Goal: Information Seeking & Learning: Learn about a topic

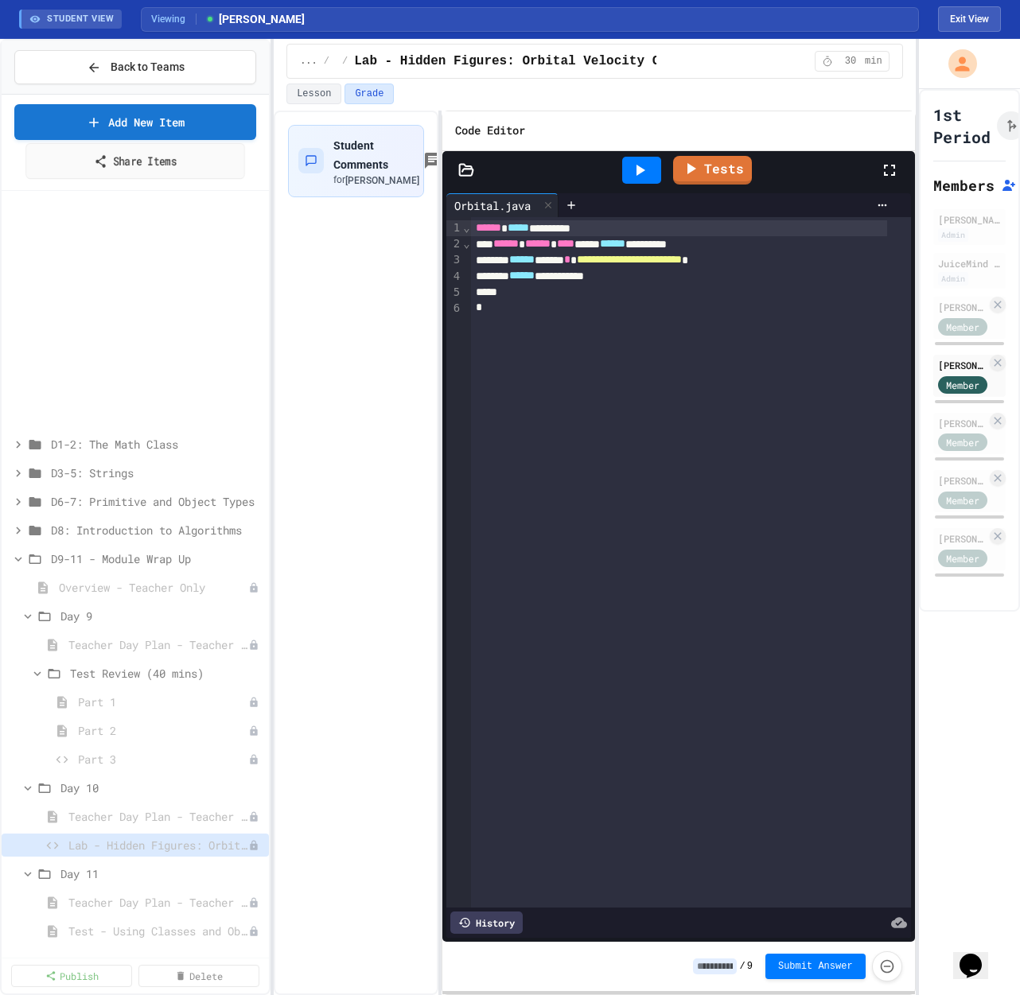
scroll to position [0, 10]
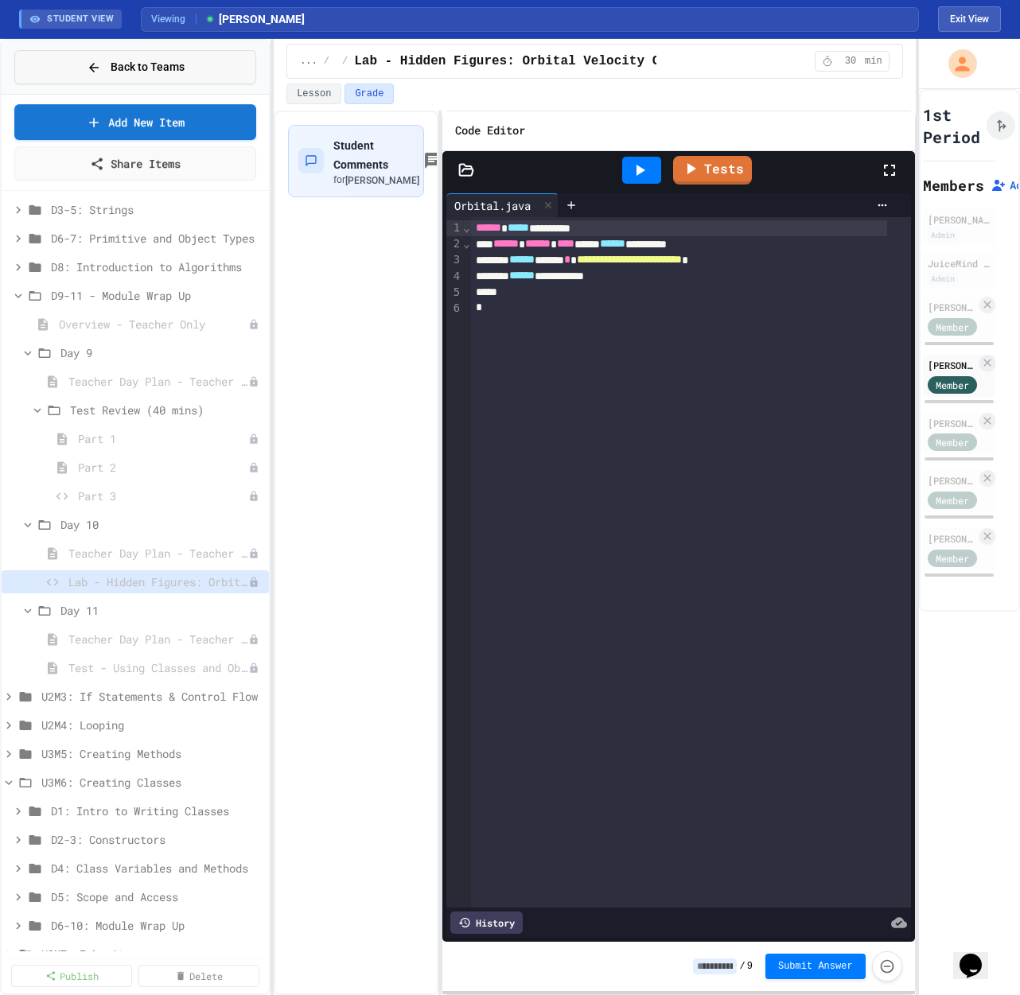
click at [85, 68] on button "Back to Teams" at bounding box center [135, 67] width 242 height 34
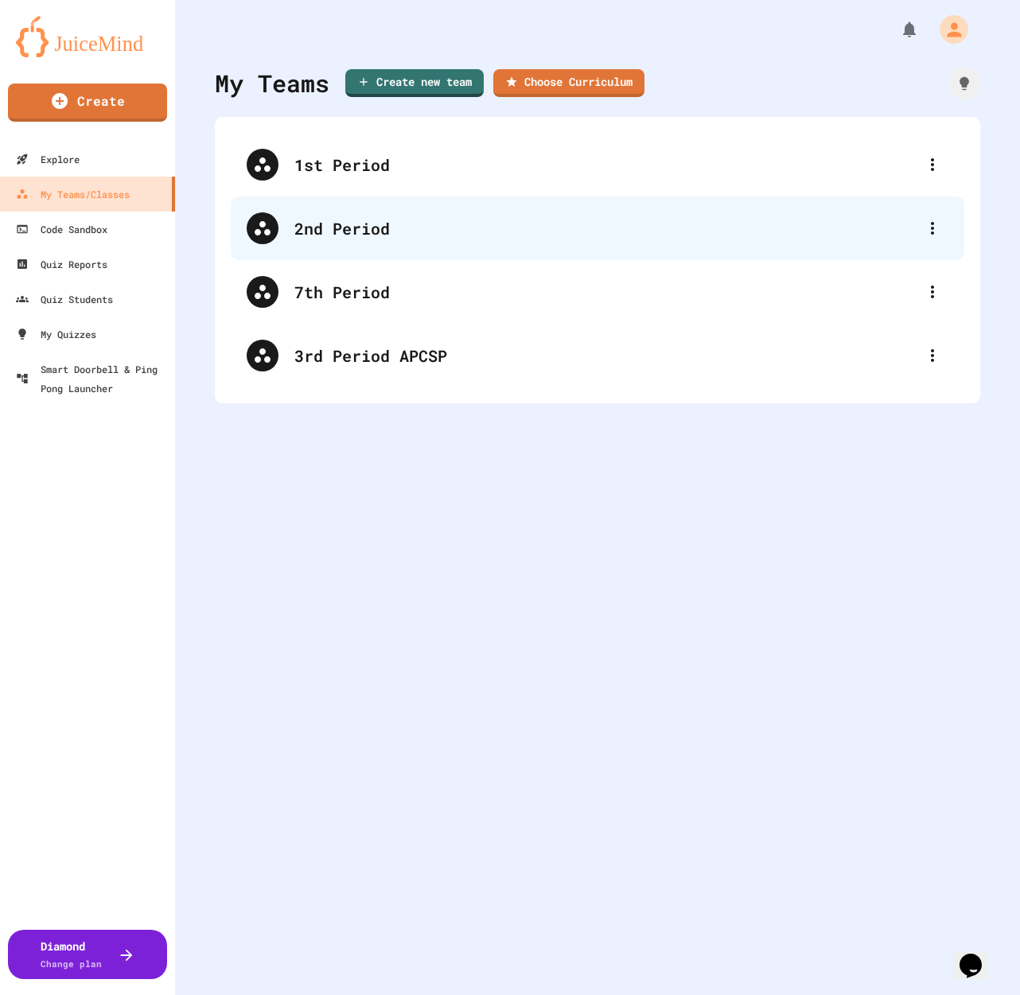
click at [367, 223] on div "2nd Period" at bounding box center [605, 228] width 622 height 24
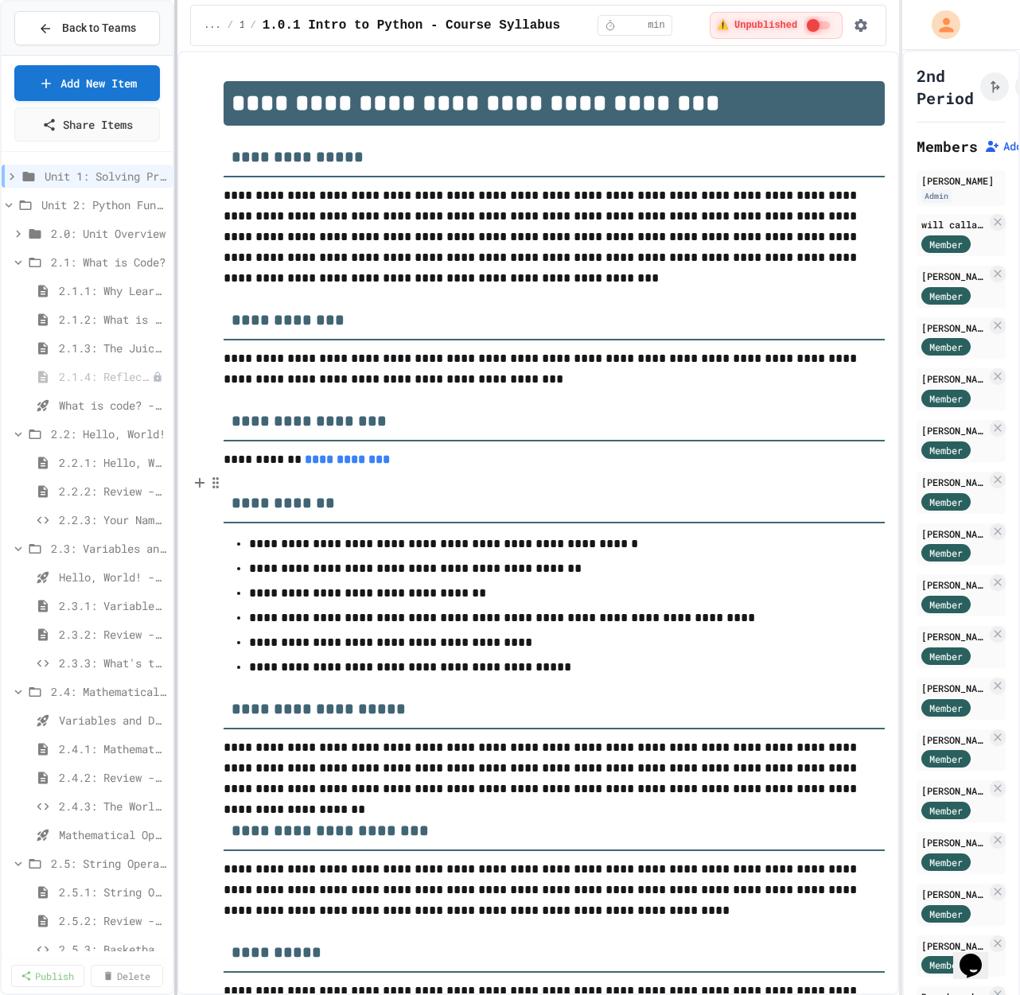
click at [175, 445] on div at bounding box center [175, 497] width 3 height 995
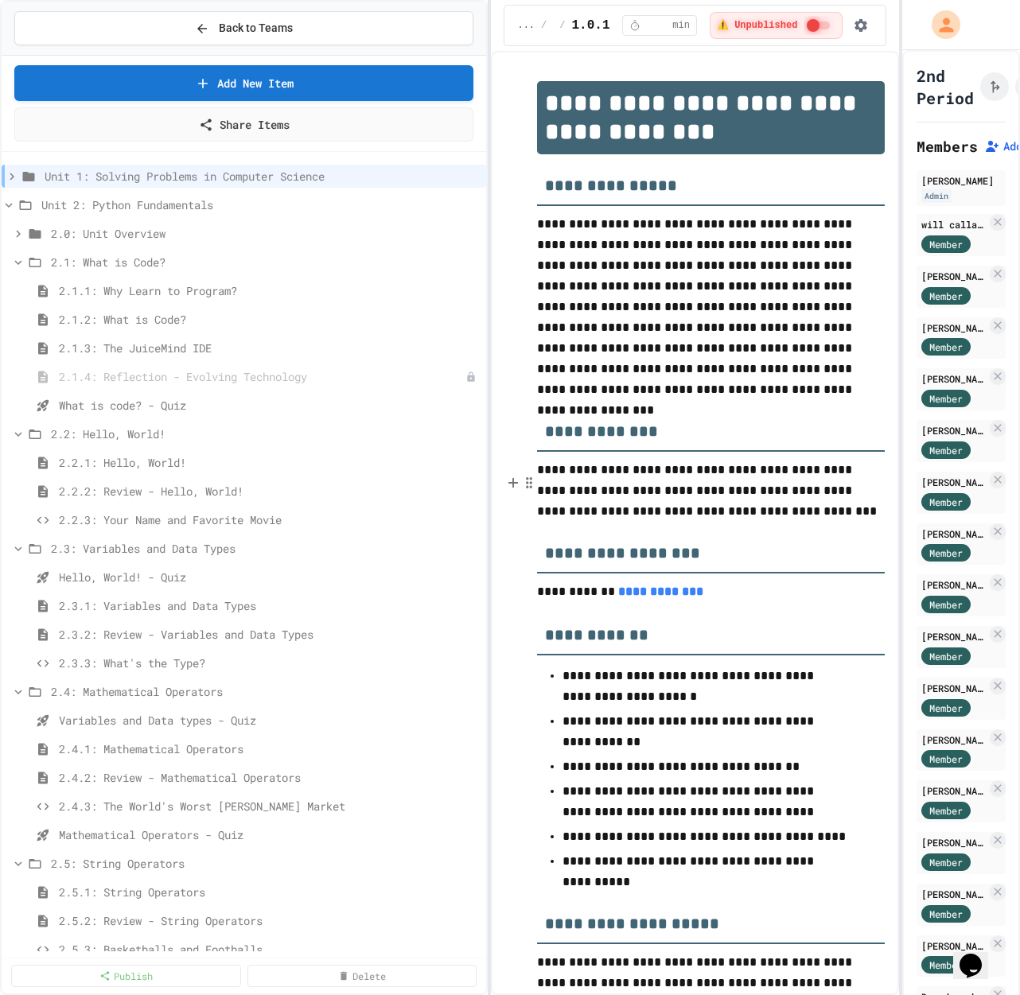
click at [493, 437] on div "**********" at bounding box center [510, 497] width 1020 height 995
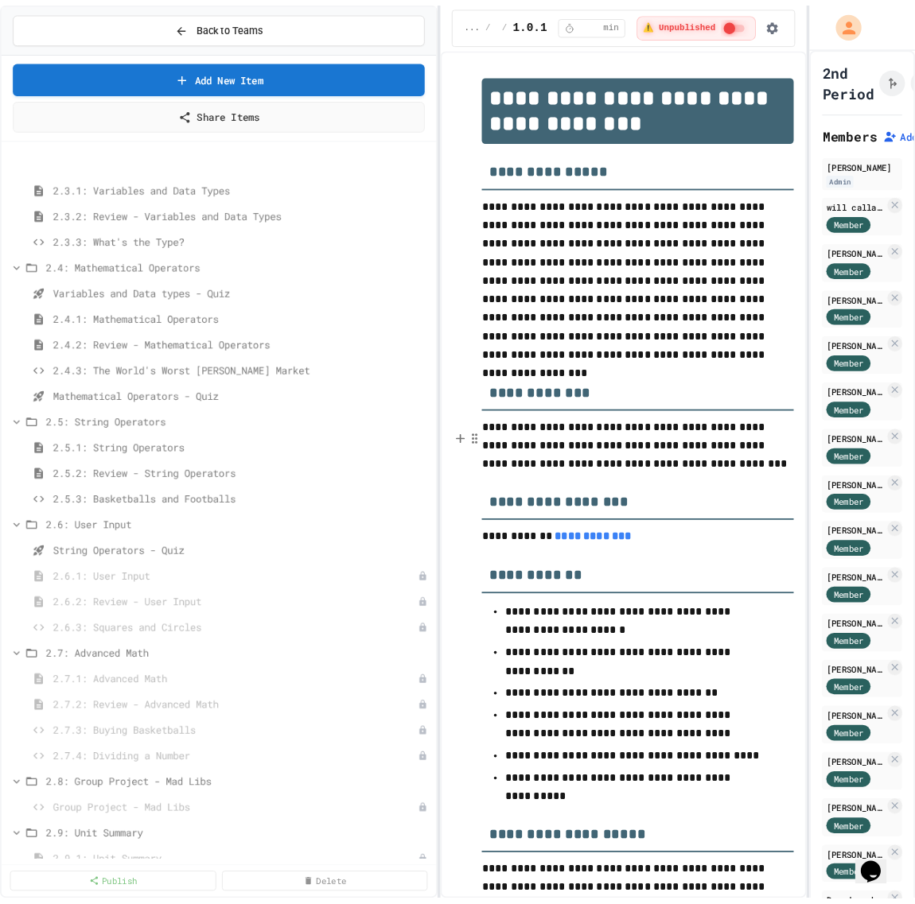
scroll to position [477, 0]
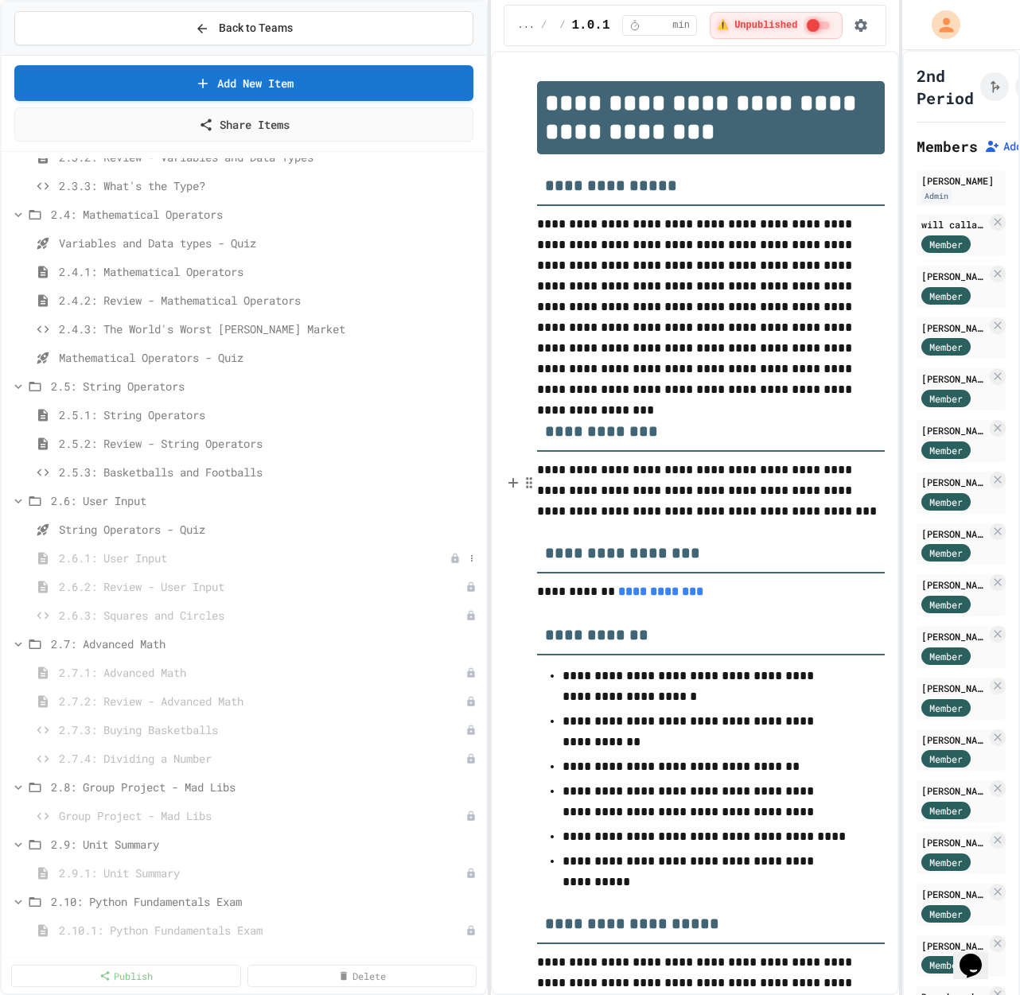
click at [152, 553] on span "2.6.1: User Input" at bounding box center [254, 558] width 390 height 17
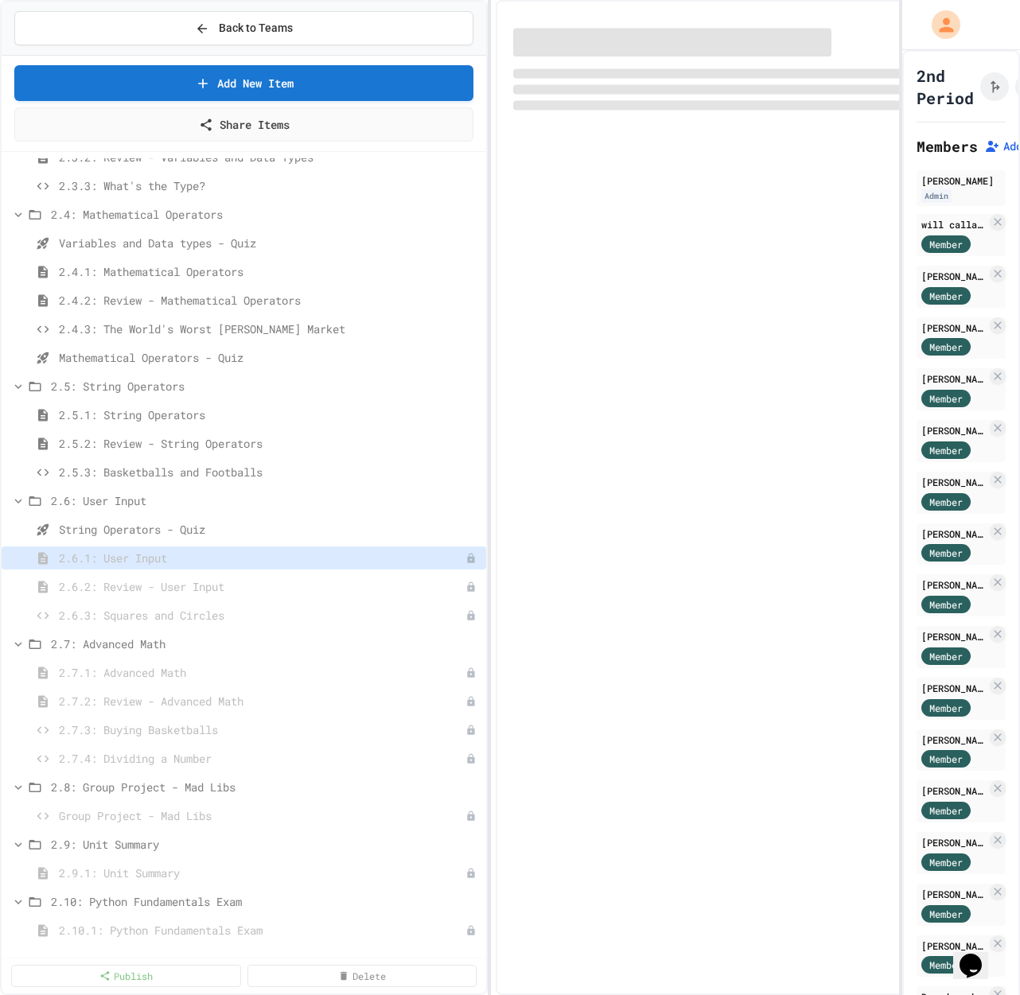
select select "***"
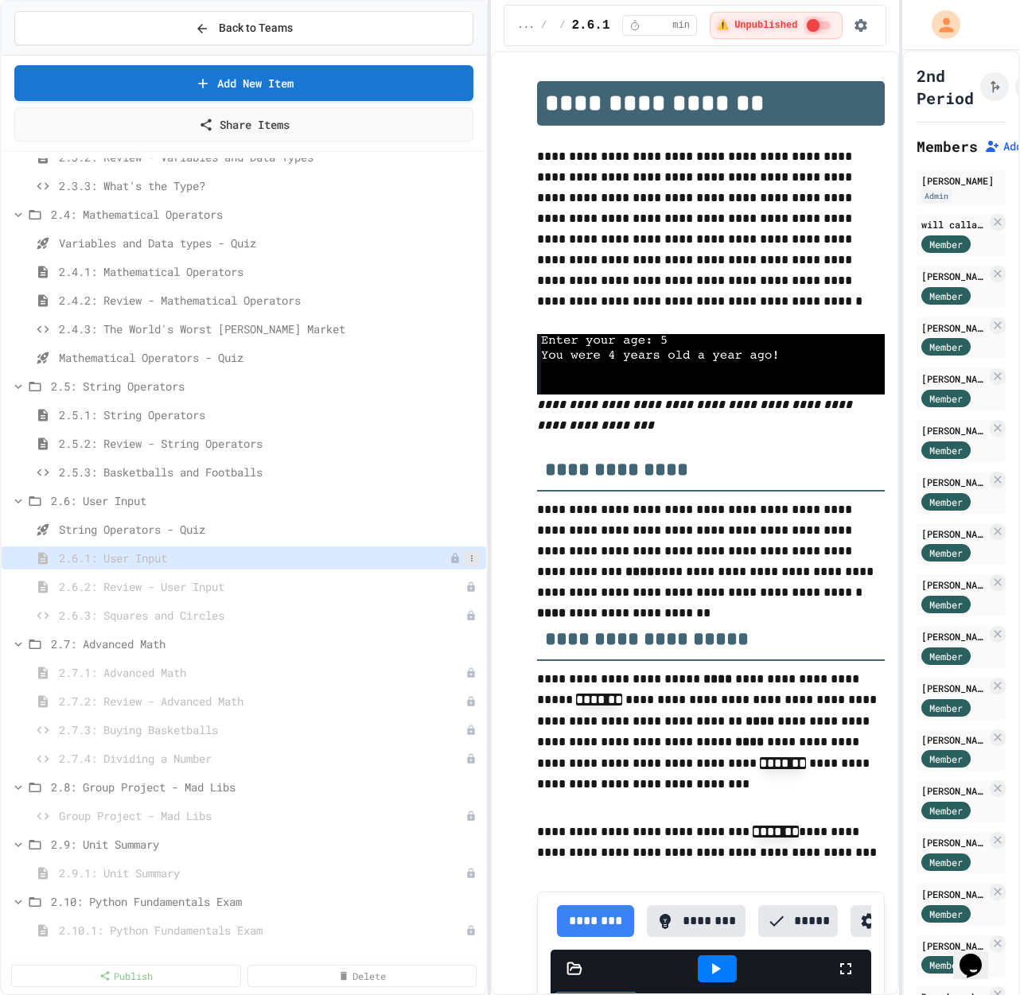
click at [464, 564] on button at bounding box center [472, 558] width 16 height 16
click at [410, 609] on button "Publish" at bounding box center [417, 616] width 100 height 29
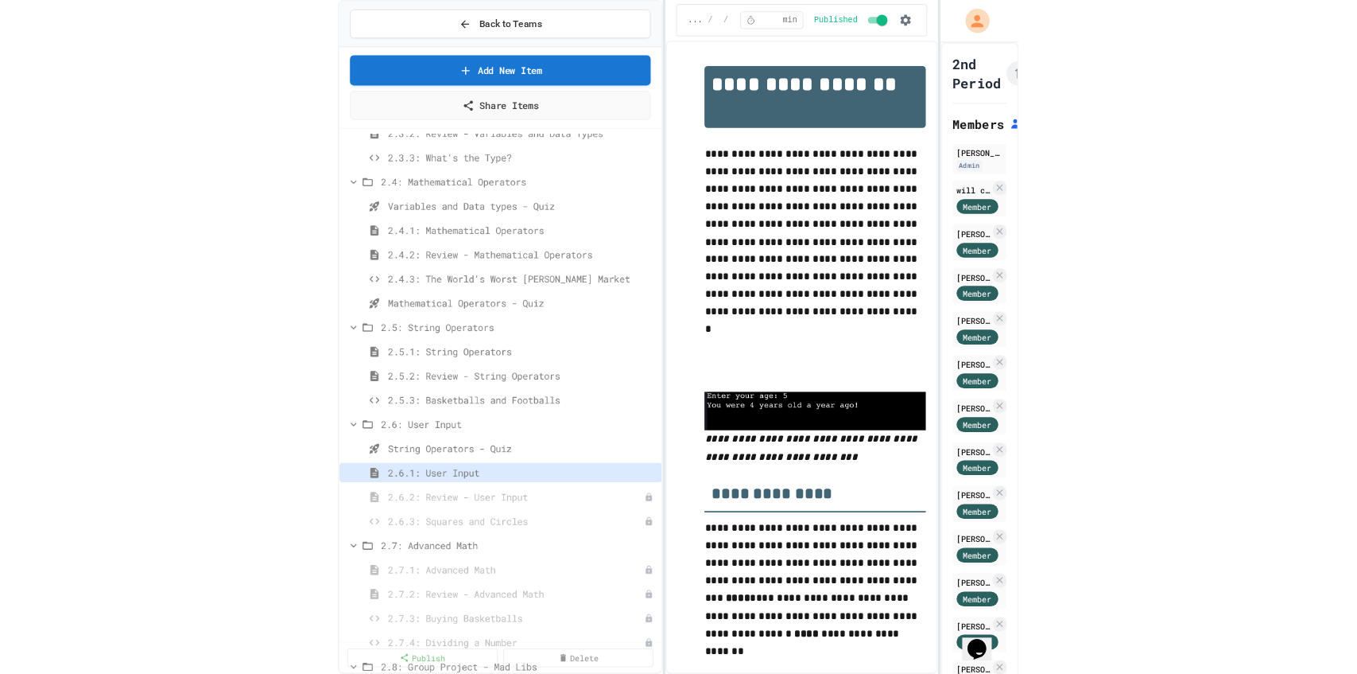
scroll to position [477, 0]
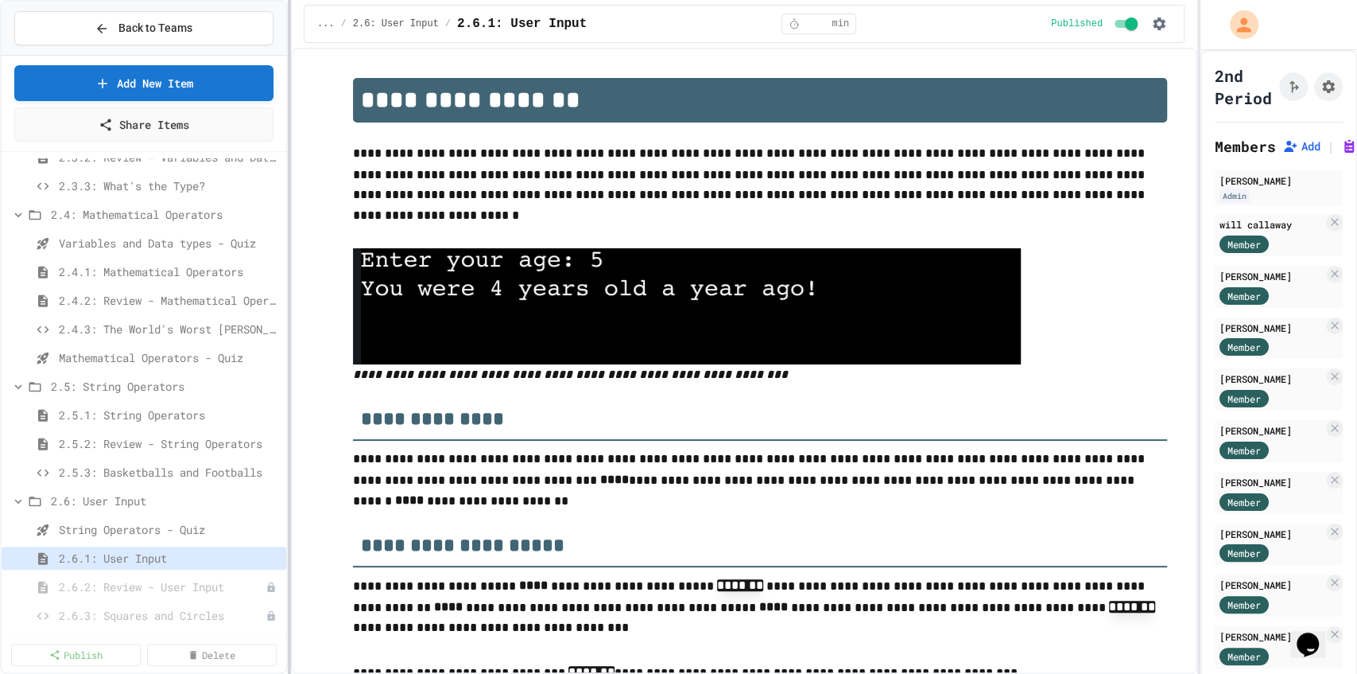
click at [288, 250] on div at bounding box center [289, 337] width 3 height 674
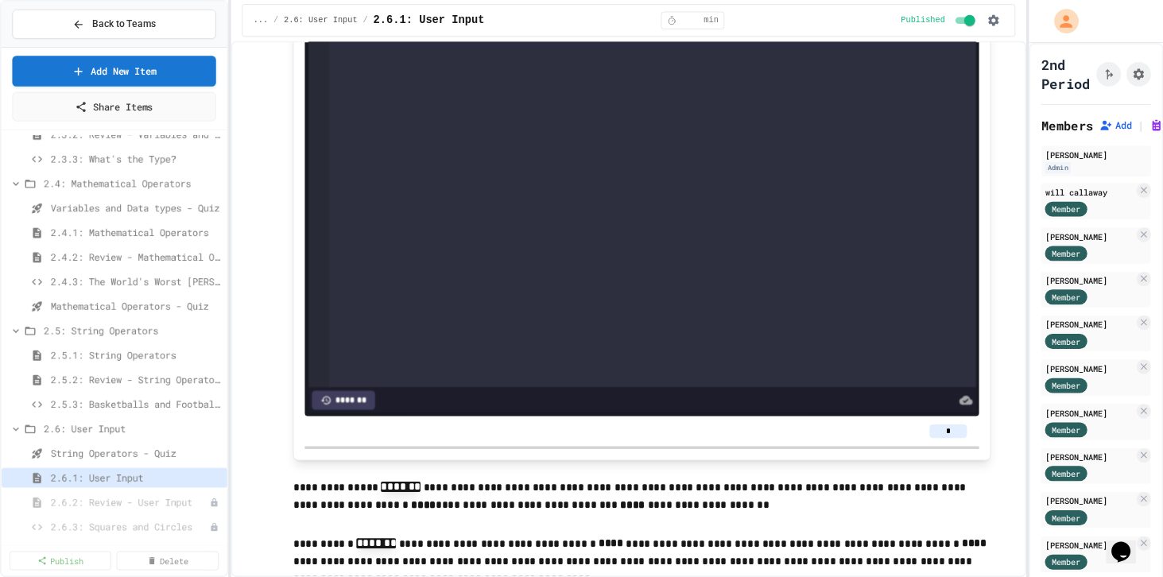
scroll to position [583, 0]
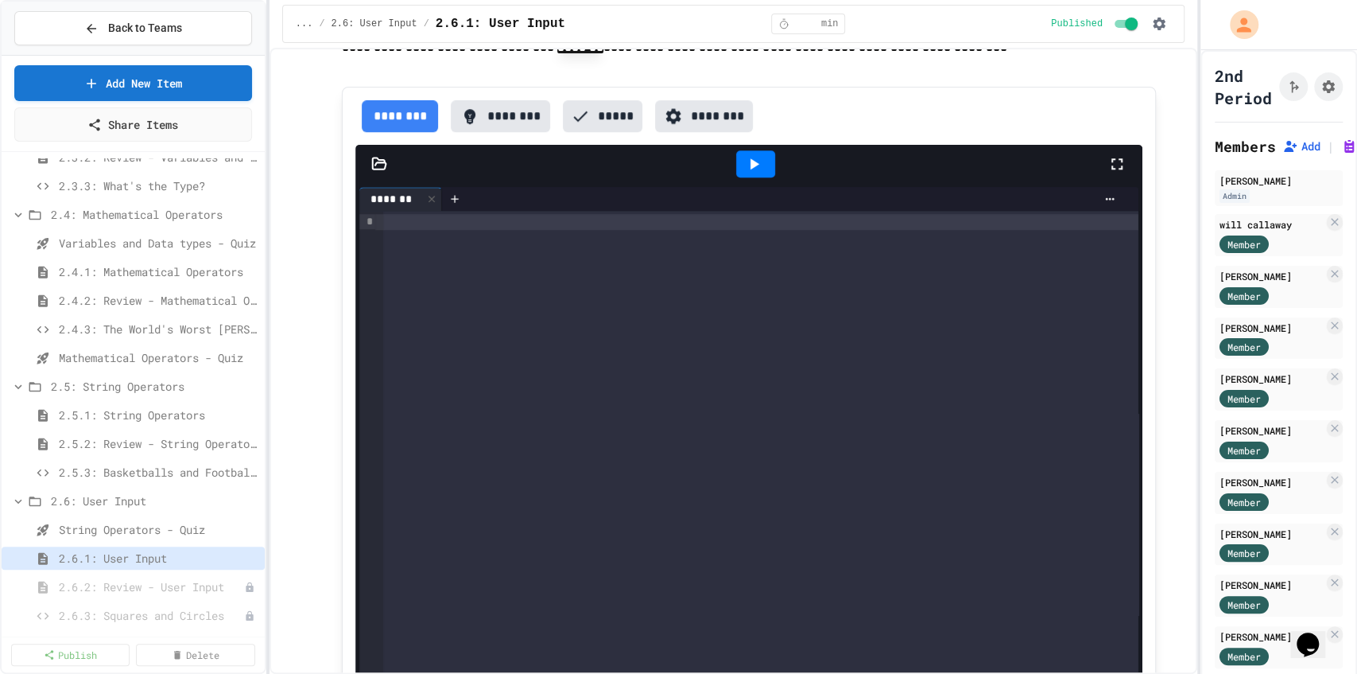
click at [495, 105] on button "********" at bounding box center [500, 116] width 99 height 32
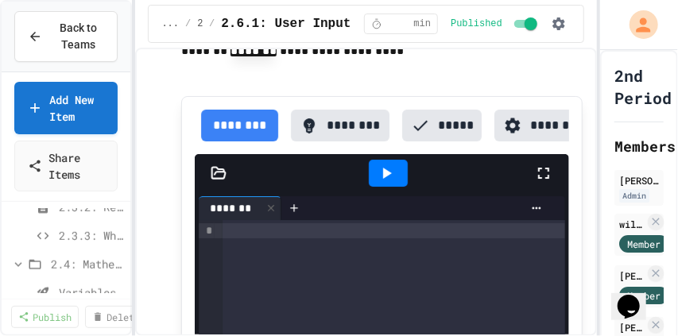
scroll to position [2068, 0]
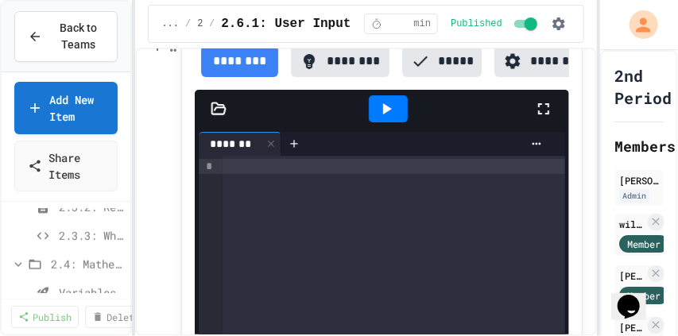
click at [359, 77] on button "********" at bounding box center [340, 61] width 99 height 32
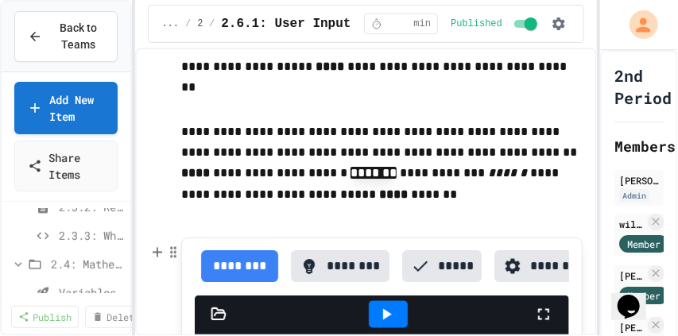
scroll to position [3128, 0]
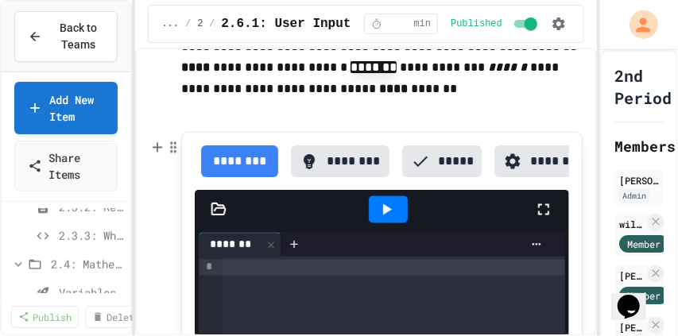
click at [348, 157] on button "********" at bounding box center [340, 162] width 99 height 32
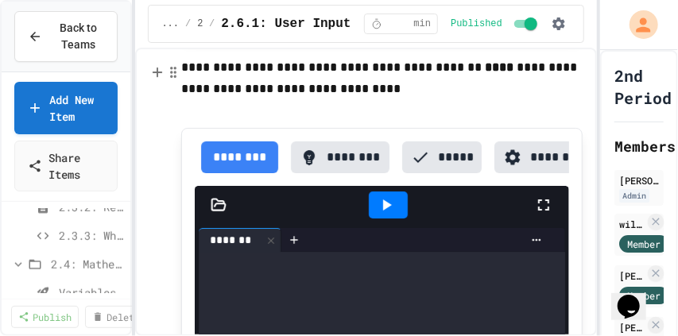
scroll to position [3949, 0]
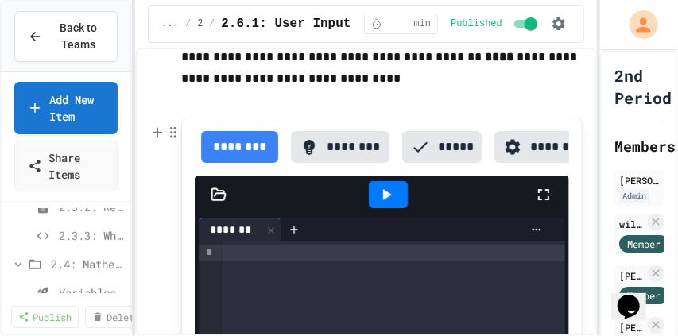
click at [313, 155] on icon at bounding box center [309, 147] width 11 height 15
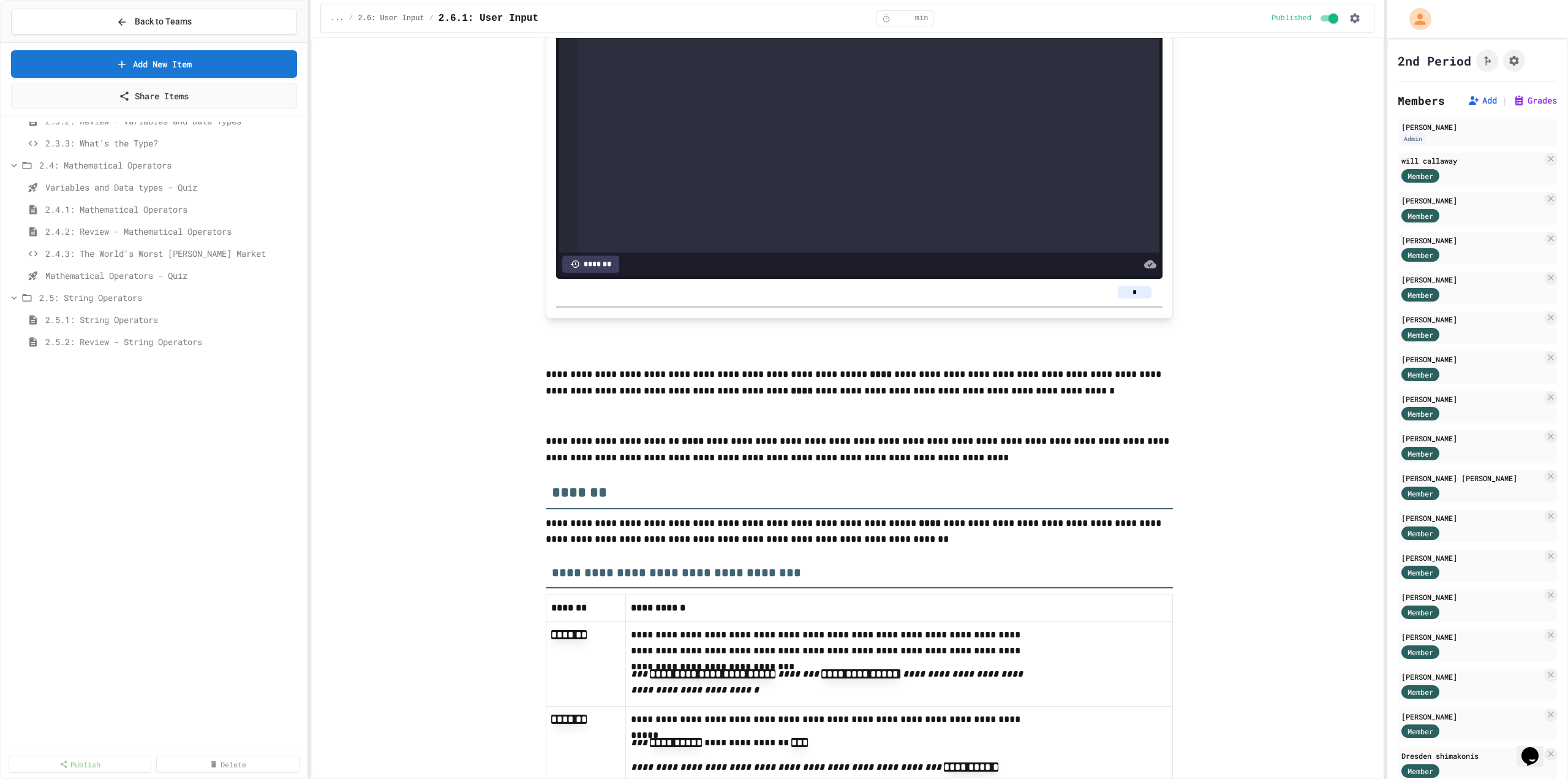
scroll to position [4296, 0]
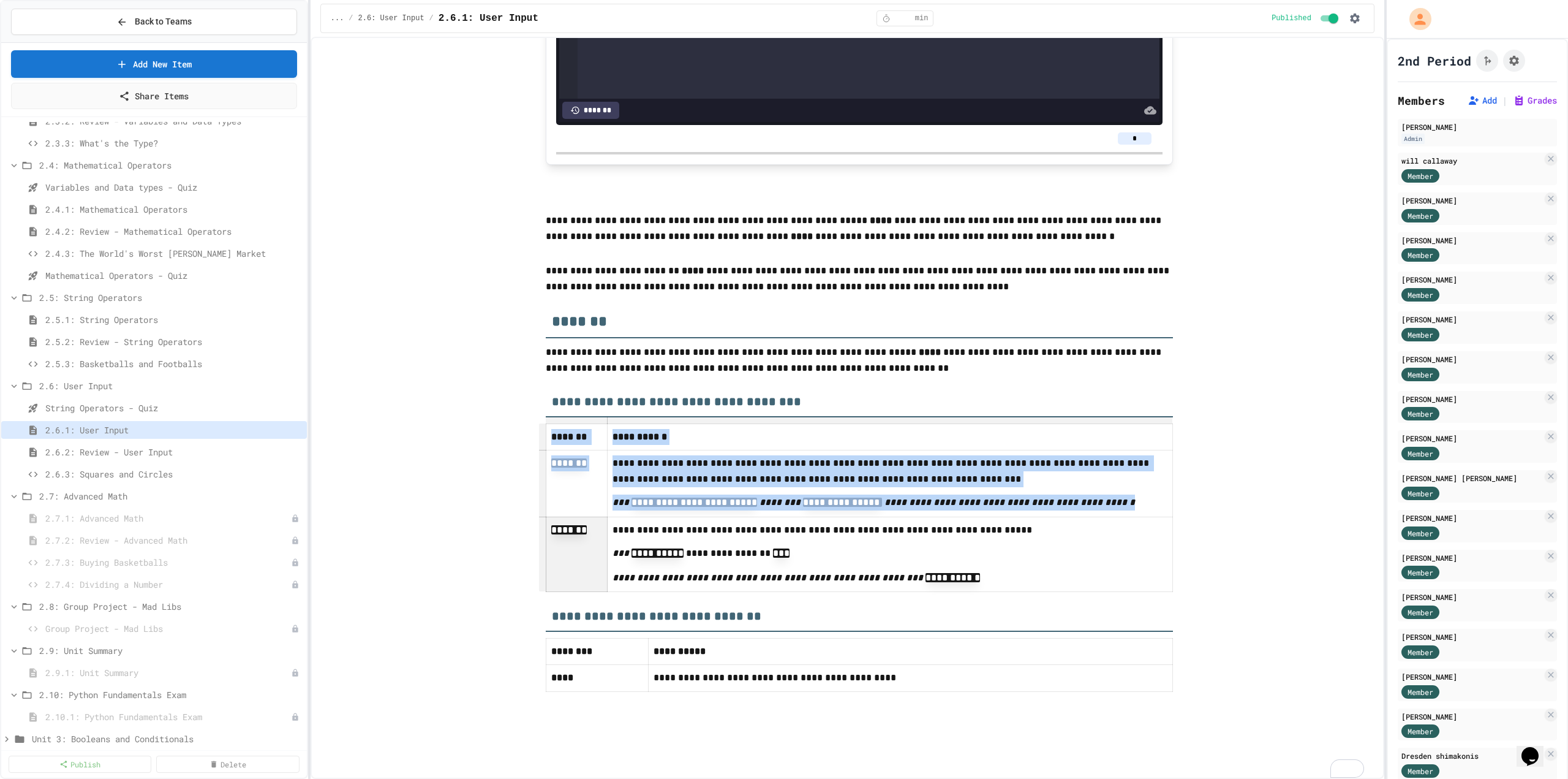
drag, startPoint x: 588, startPoint y: 576, endPoint x: 506, endPoint y: 582, distance: 82.2
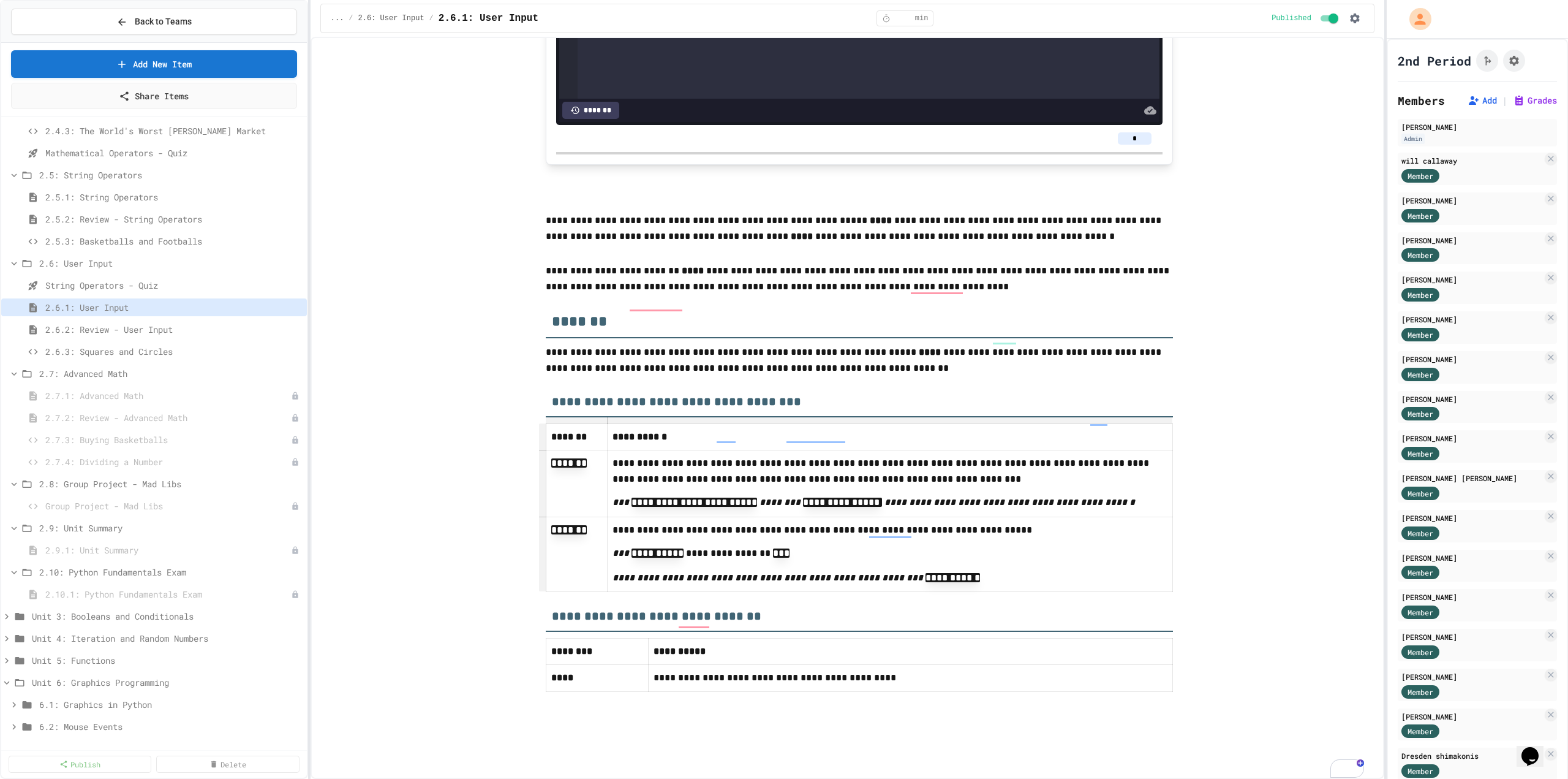
scroll to position [552, 0]
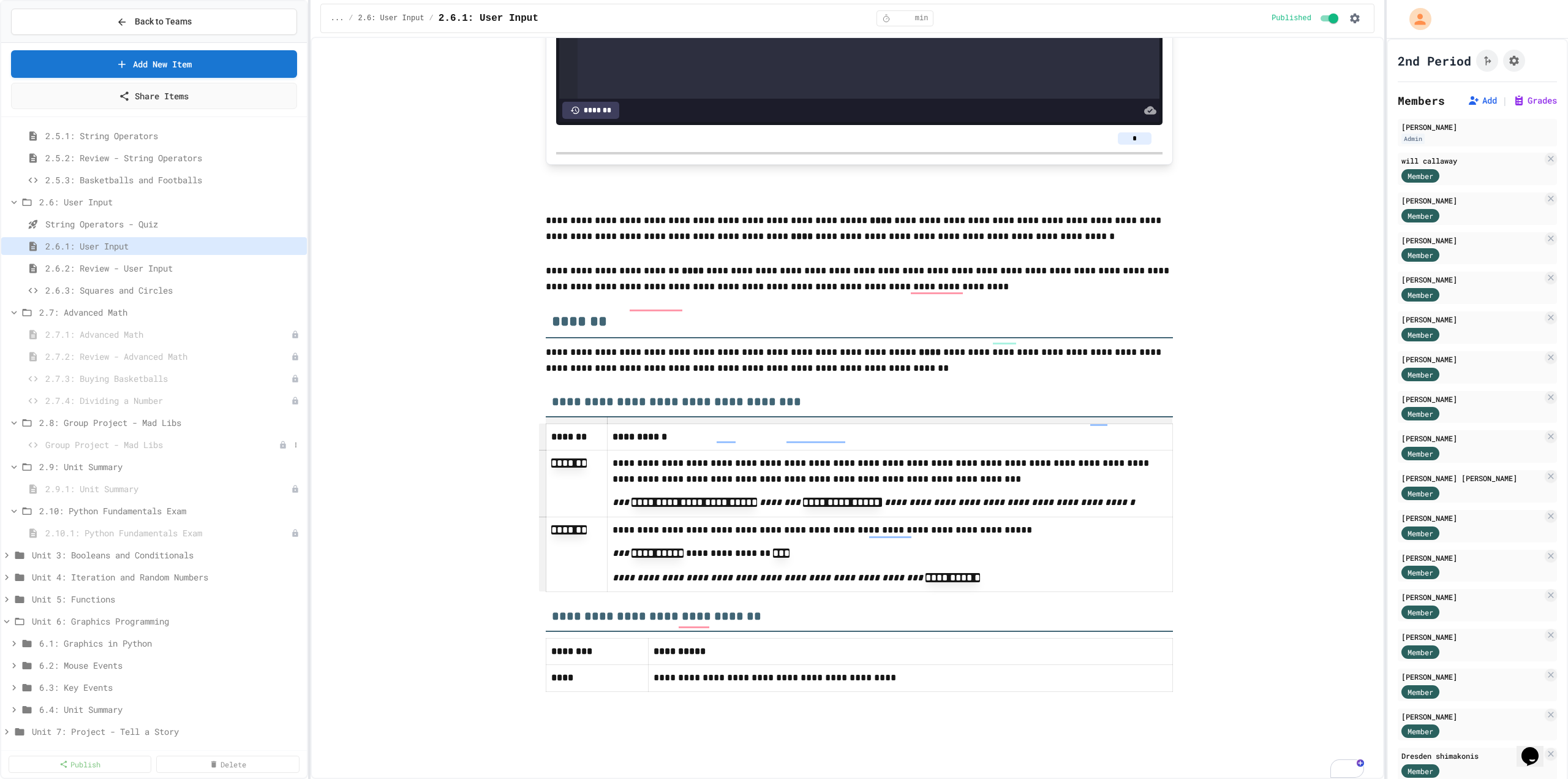
click at [139, 445] on span "Group Project - Mad Libs" at bounding box center [162, 445] width 233 height 13
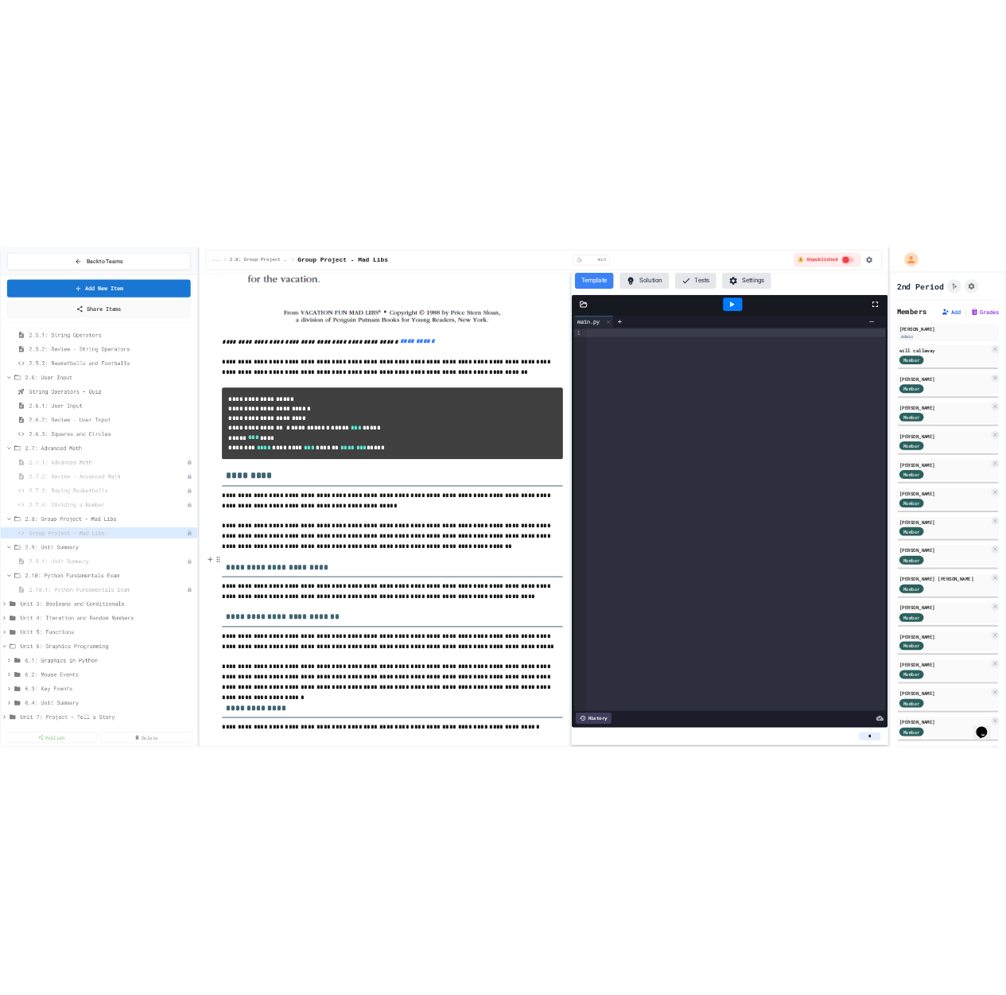
scroll to position [1407, 0]
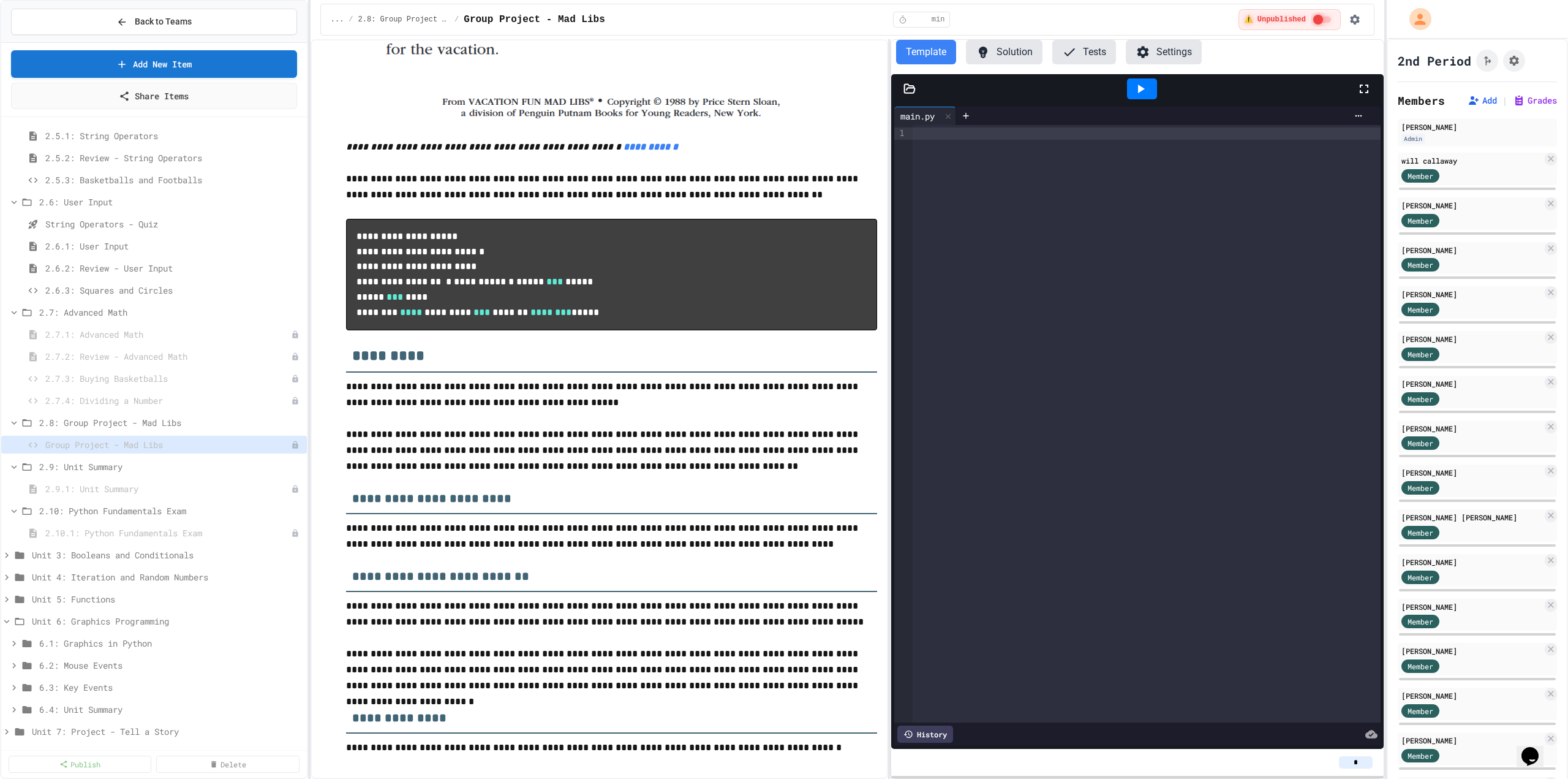
click at [785, 52] on button "Solution" at bounding box center [1003, 52] width 76 height 25
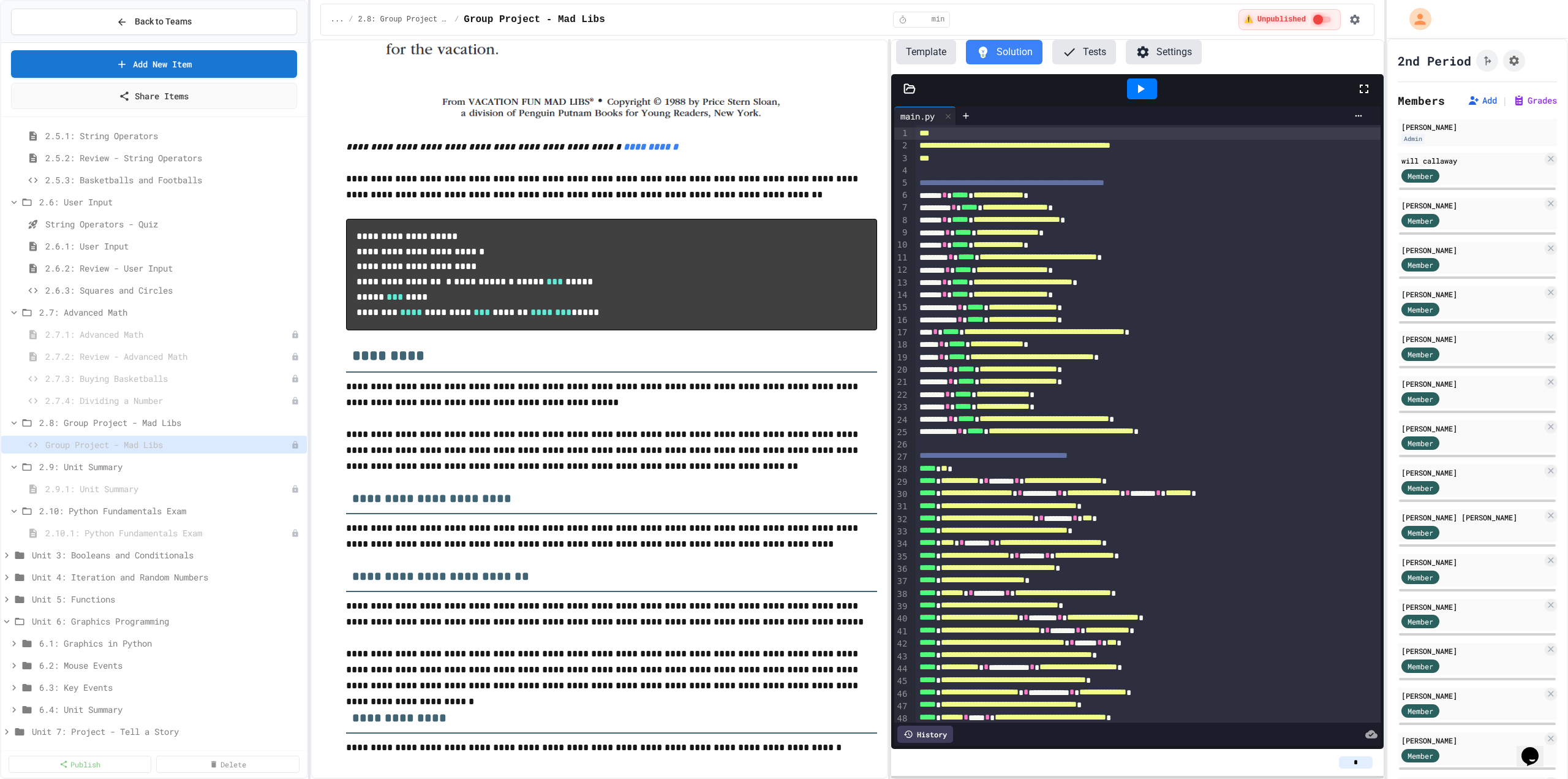
click at [785, 50] on button "Template" at bounding box center [926, 52] width 60 height 25
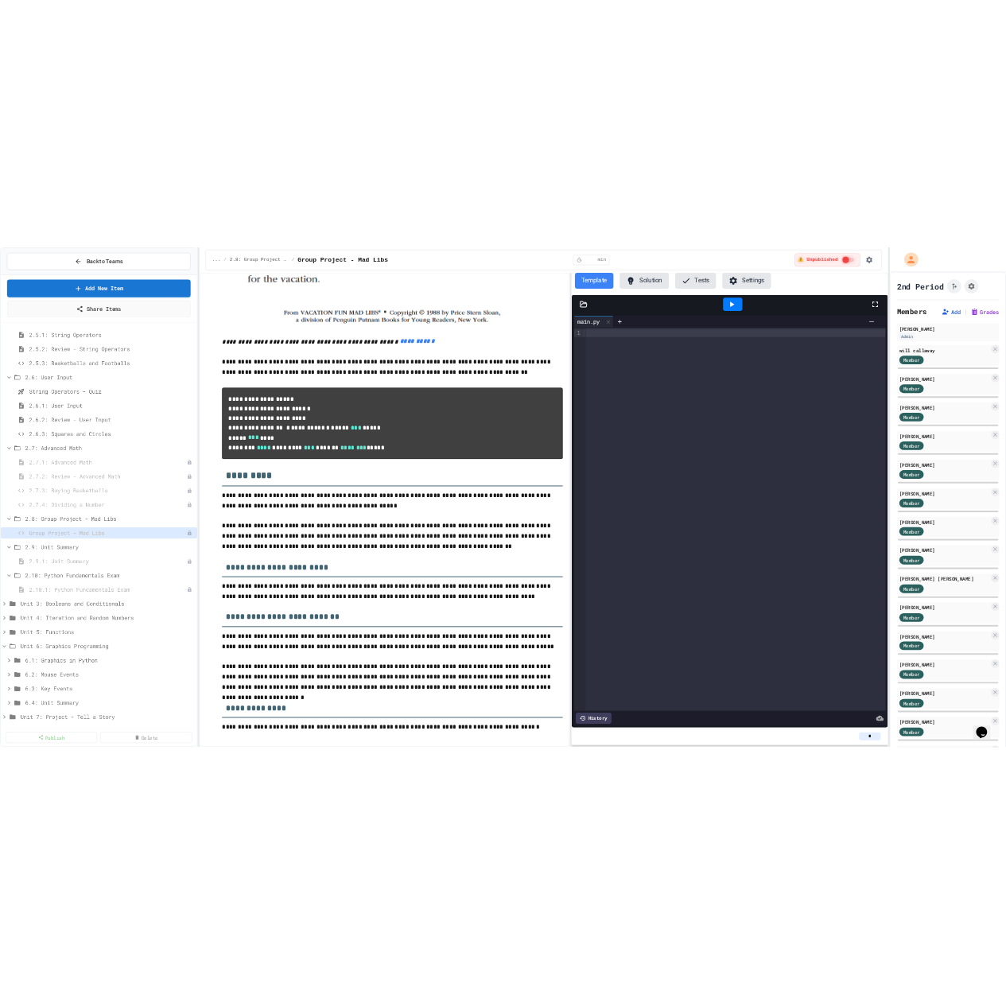
scroll to position [1332, 0]
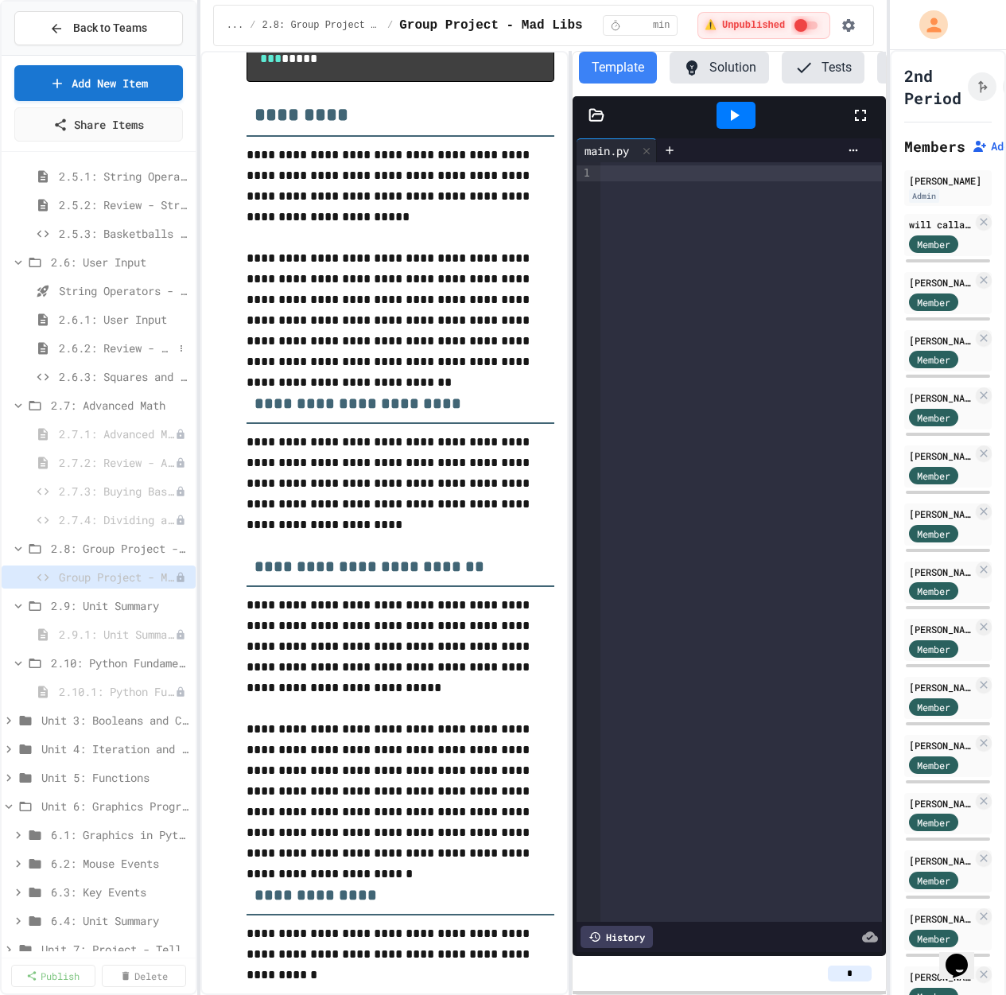
click at [107, 359] on div "2.6.2: Review - User Input" at bounding box center [99, 347] width 194 height 23
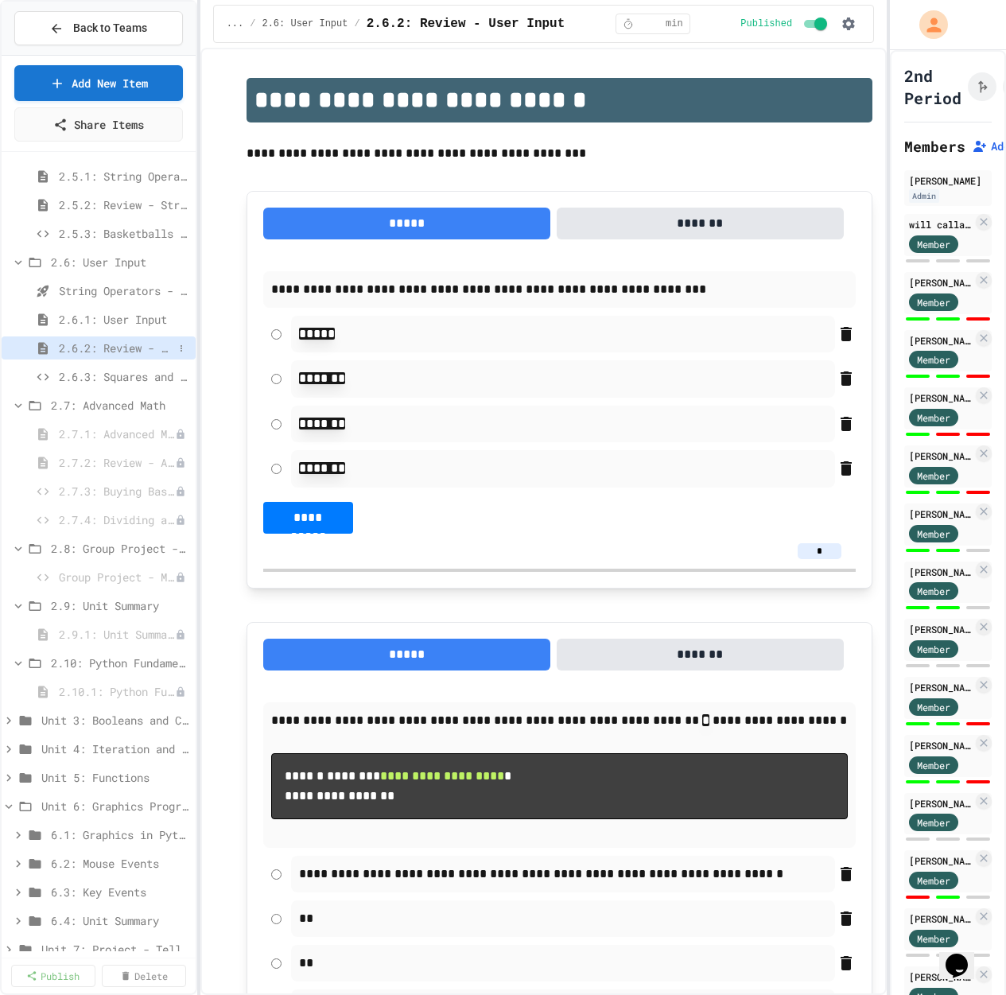
click at [126, 349] on span "2.6.2: Review - User Input" at bounding box center [116, 348] width 115 height 17
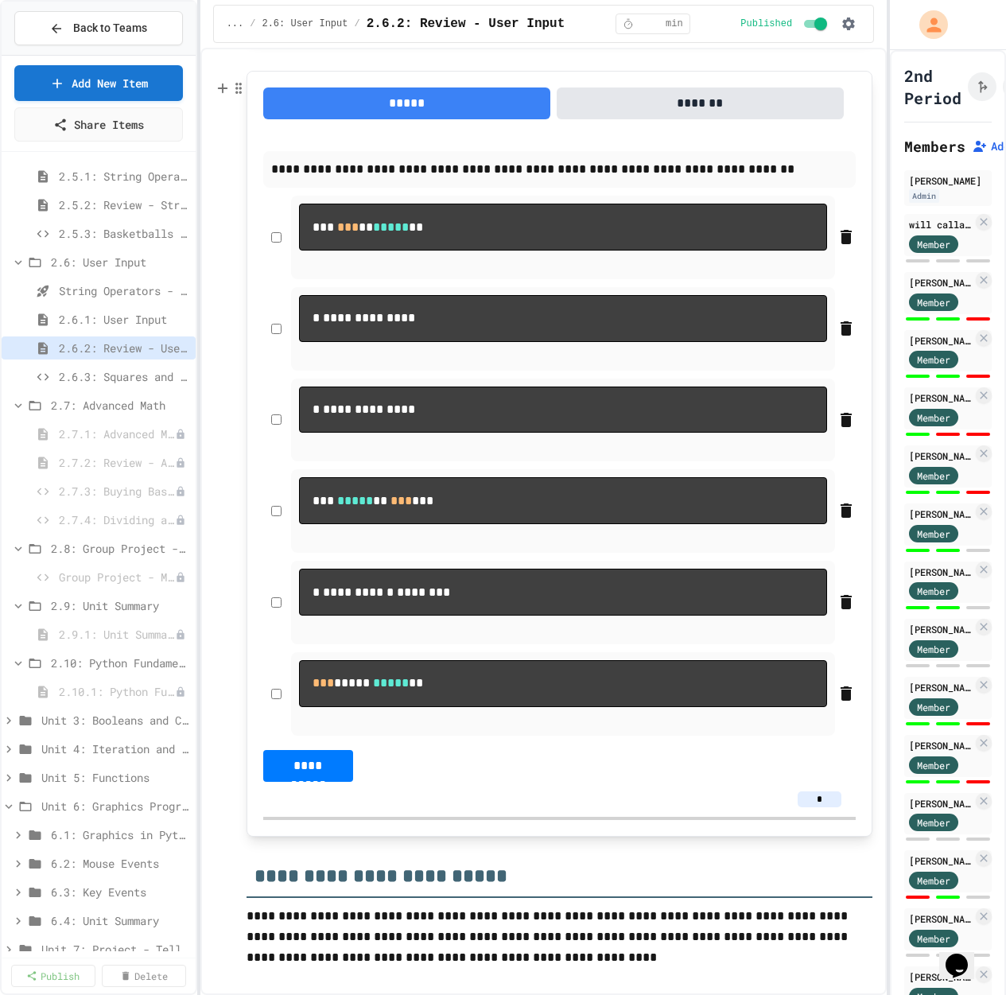
scroll to position [1113, 0]
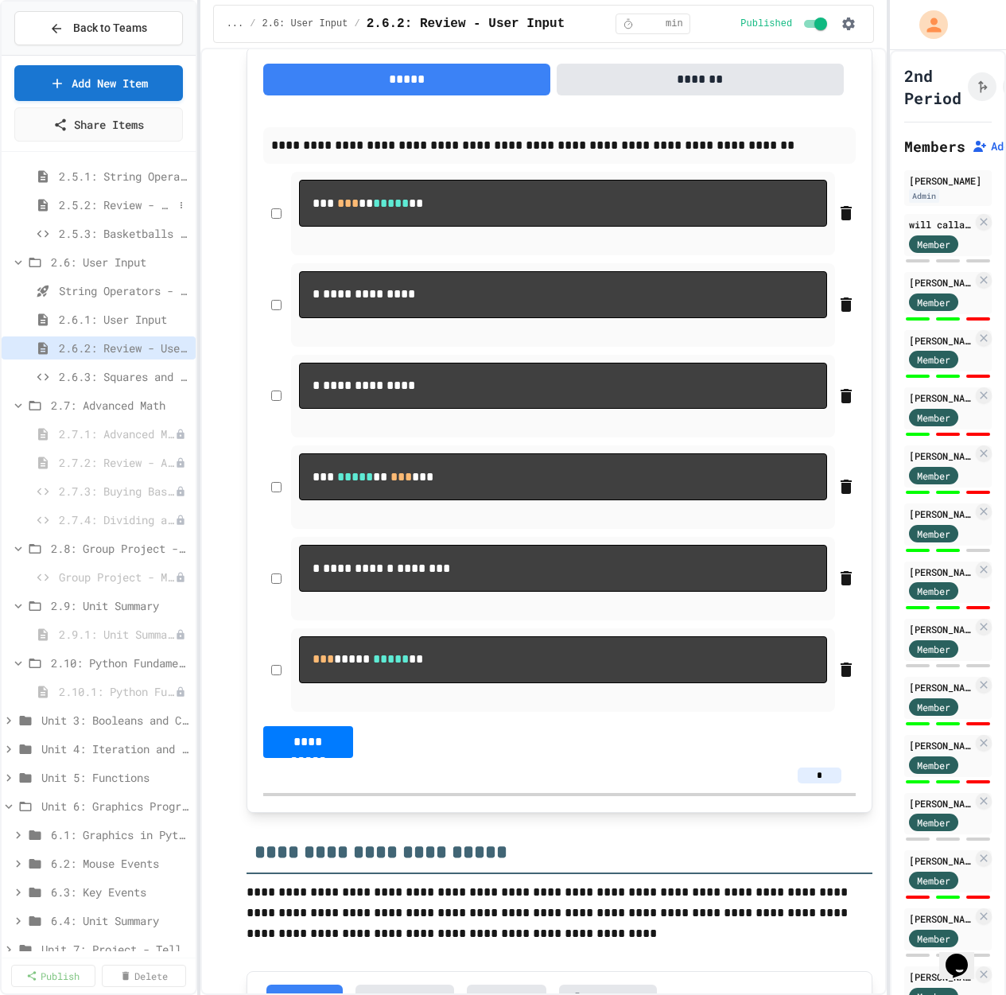
click at [136, 208] on span "2.5.2: Review - String Operators" at bounding box center [116, 204] width 115 height 17
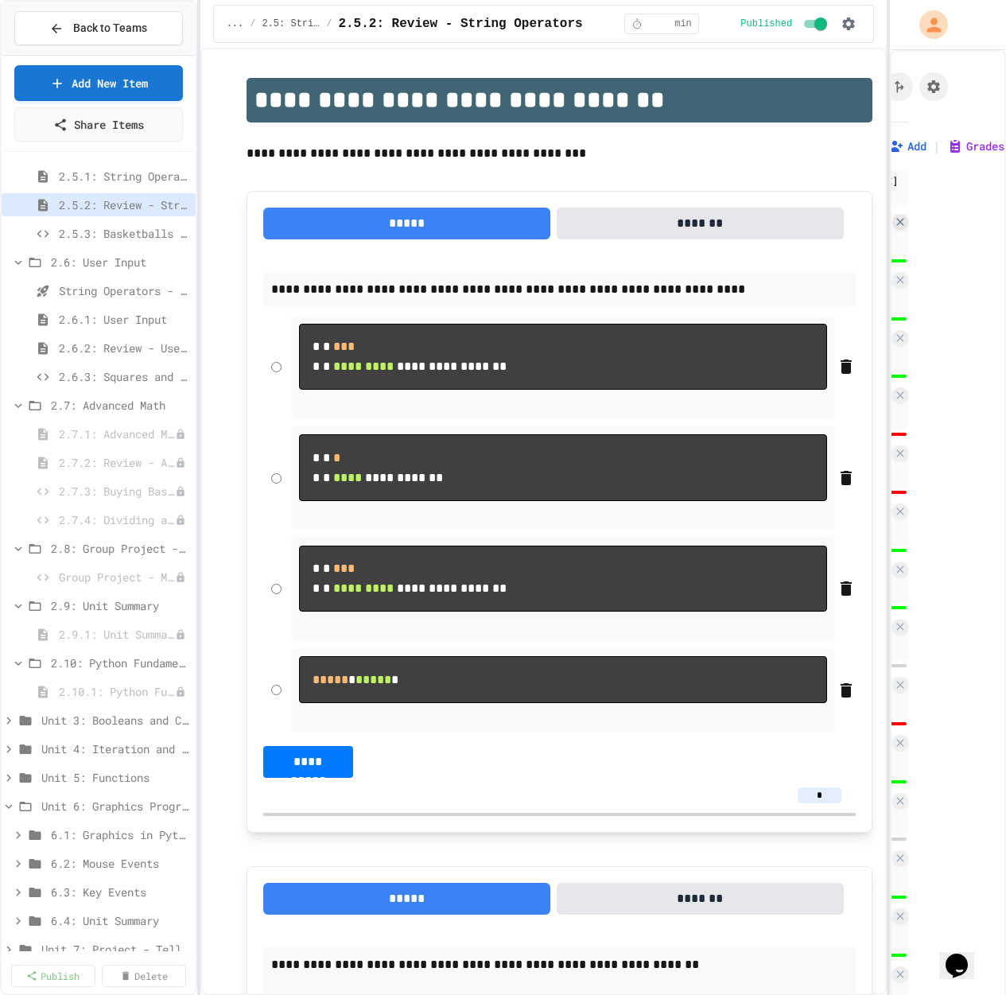
scroll to position [0, 109]
click at [926, 93] on icon "Assignment Settings" at bounding box center [934, 87] width 16 height 16
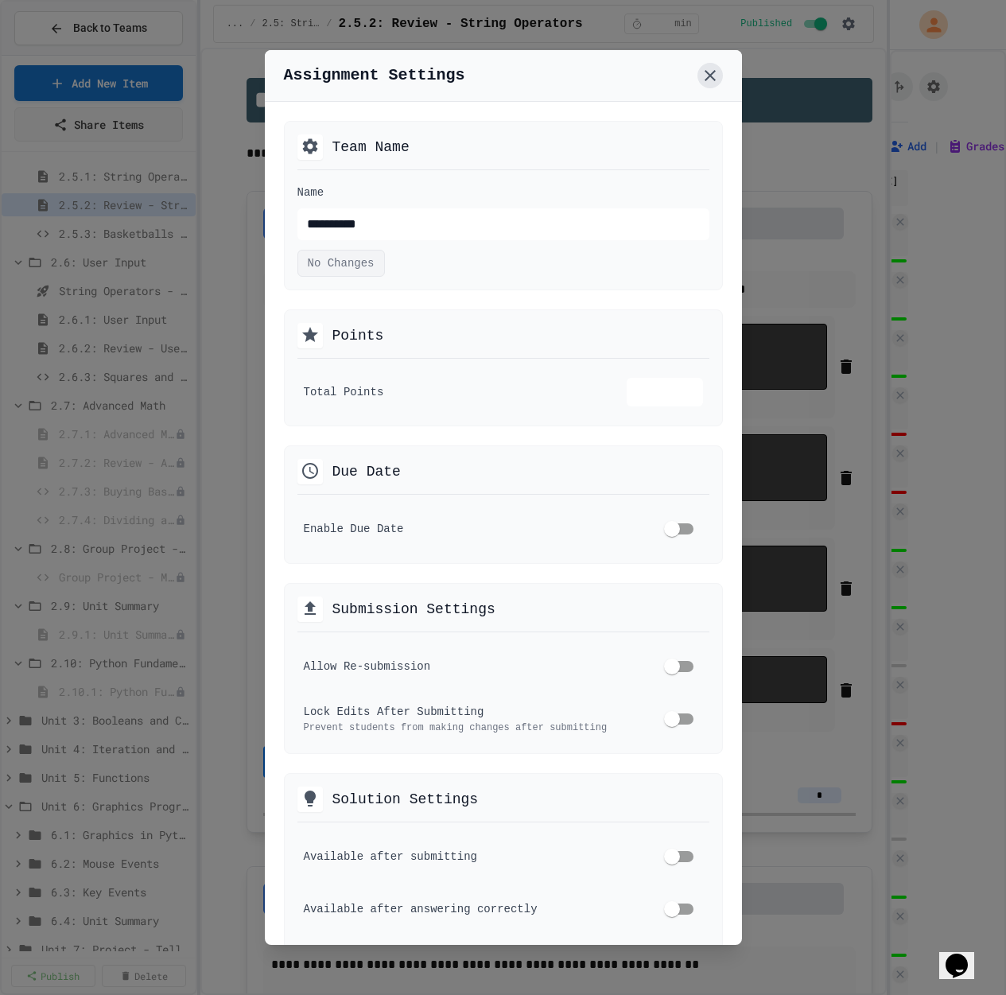
click at [719, 76] on icon at bounding box center [710, 75] width 19 height 19
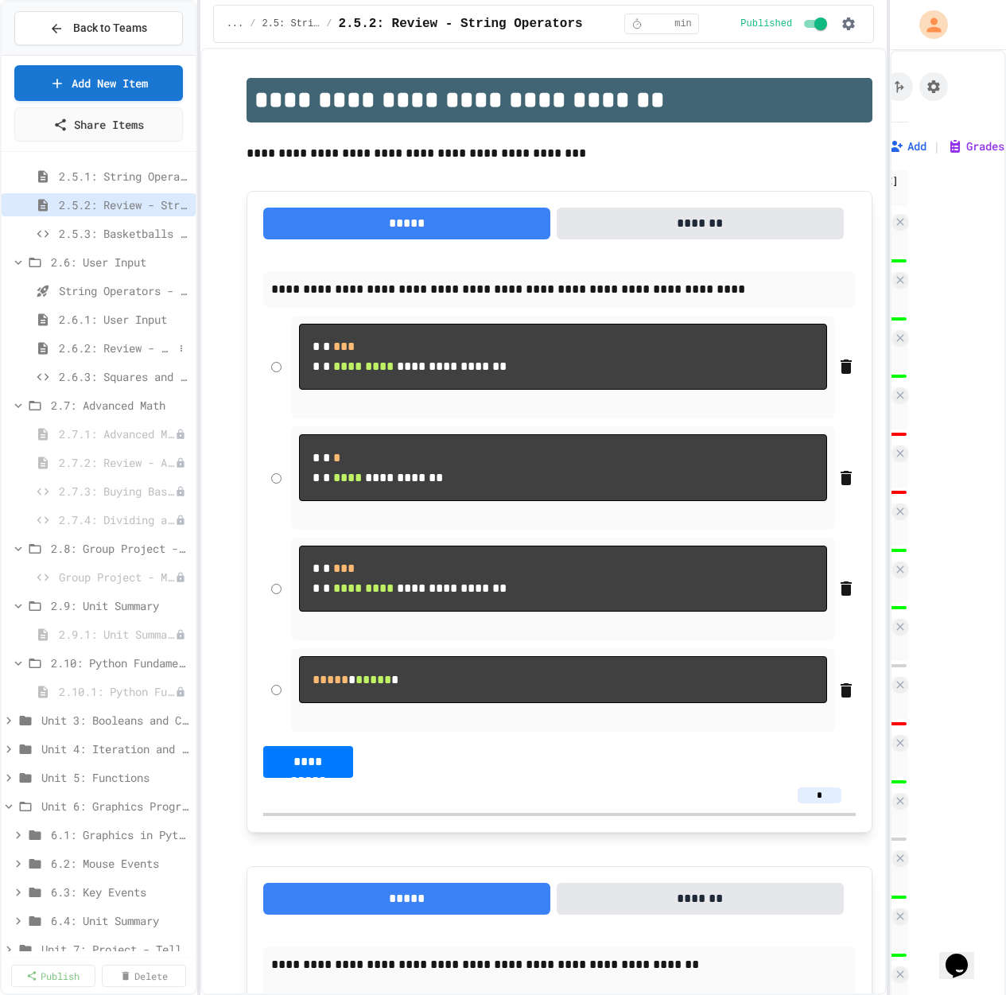
click at [127, 352] on span "2.6.2: Review - User Input" at bounding box center [116, 348] width 115 height 17
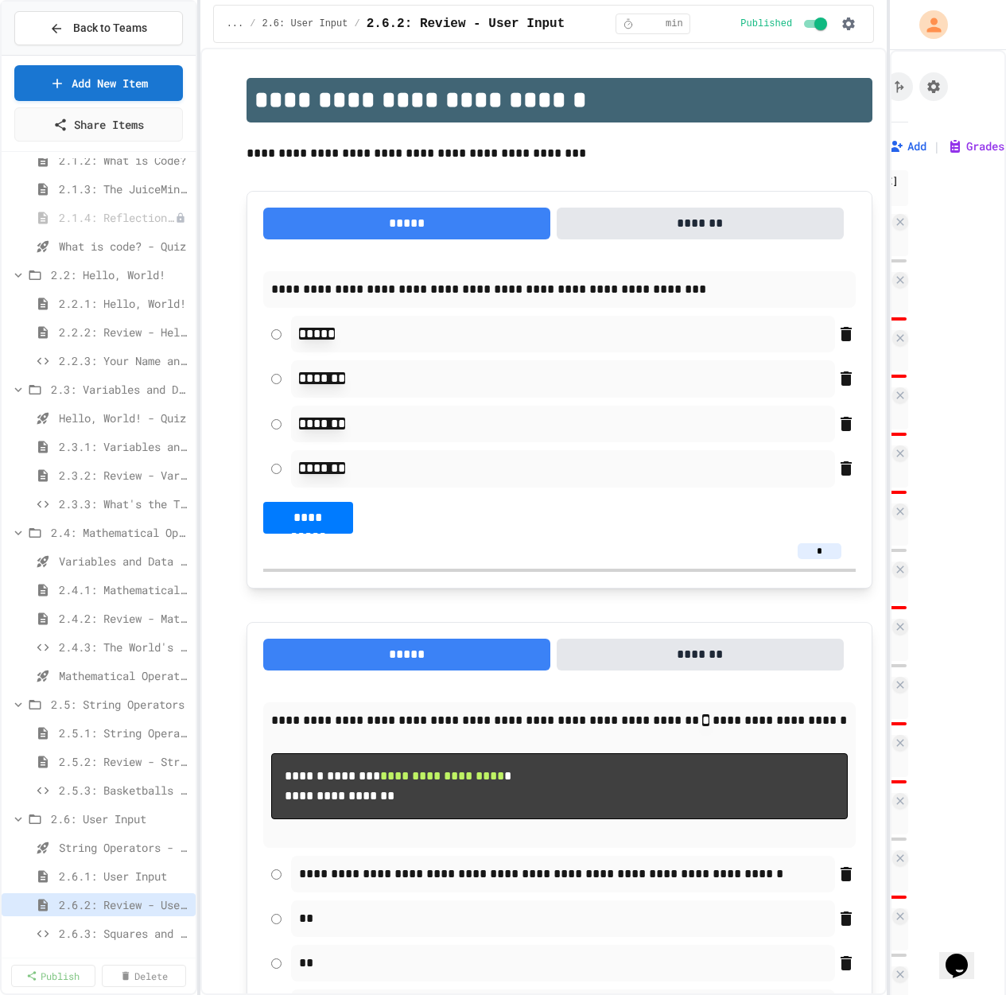
scroll to position [80, 0]
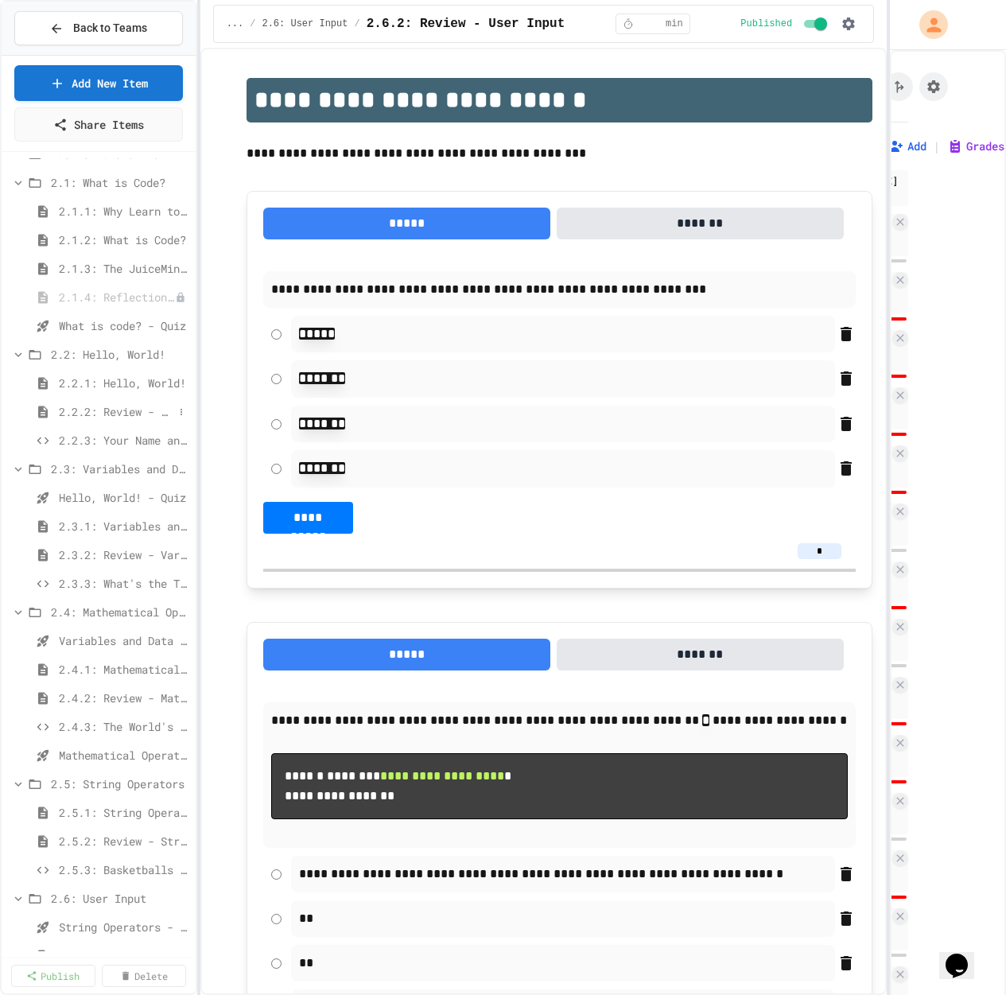
click at [113, 419] on span "2.2.2: Review - Hello, World!" at bounding box center [116, 411] width 115 height 17
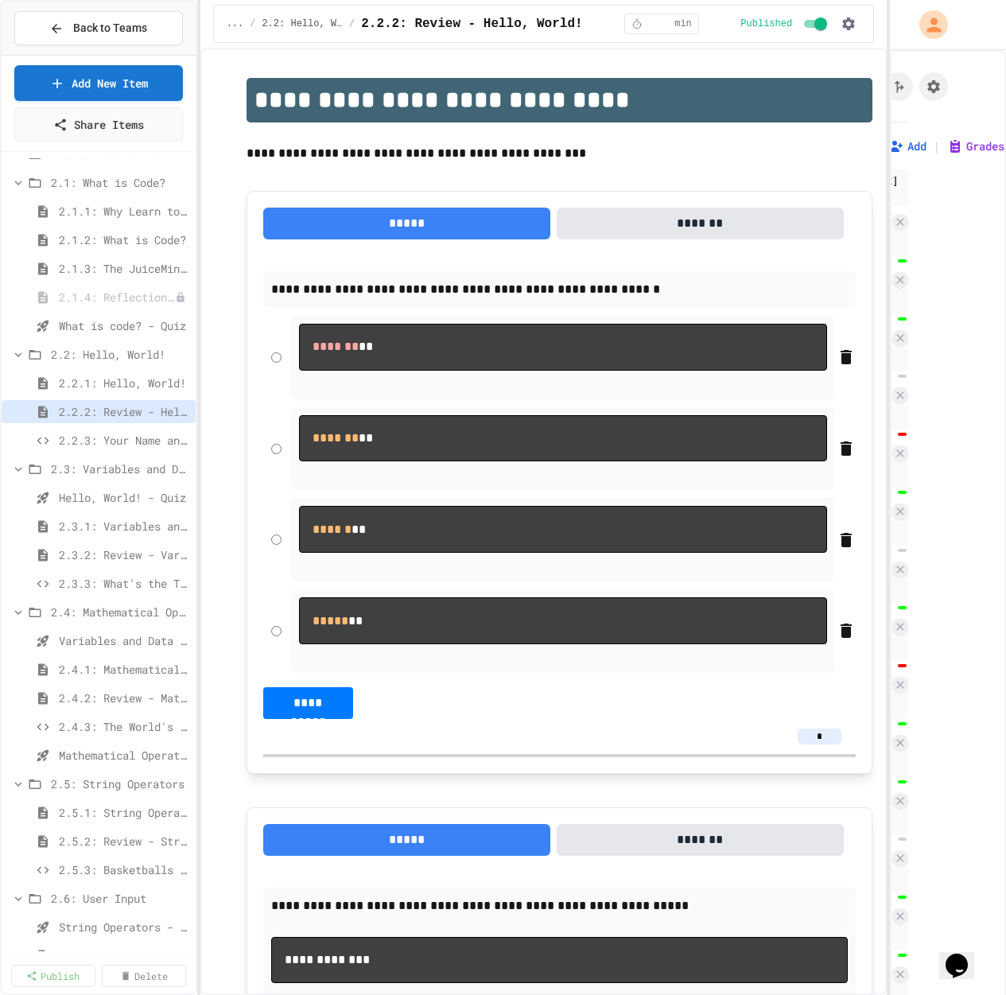
click at [119, 431] on div "2.2.3: Your Name and Favorite Movie" at bounding box center [99, 440] width 194 height 23
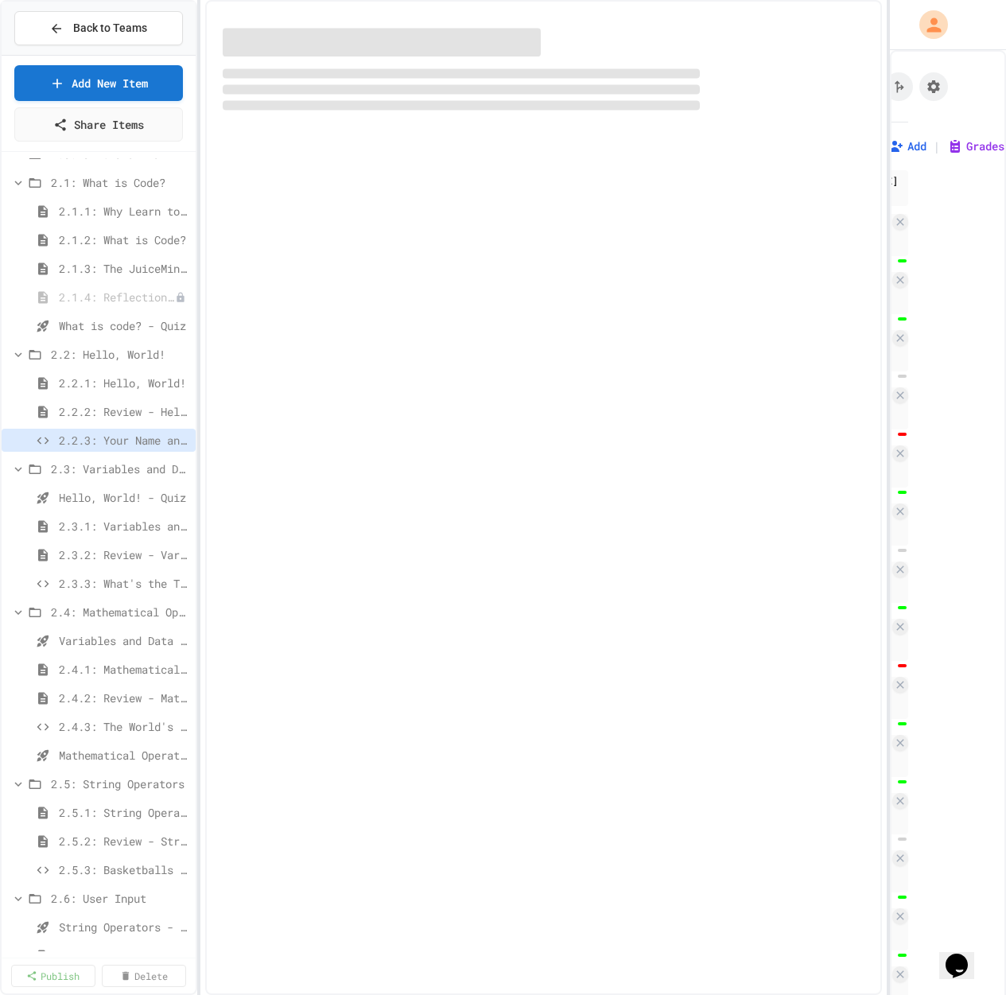
select select "*******"
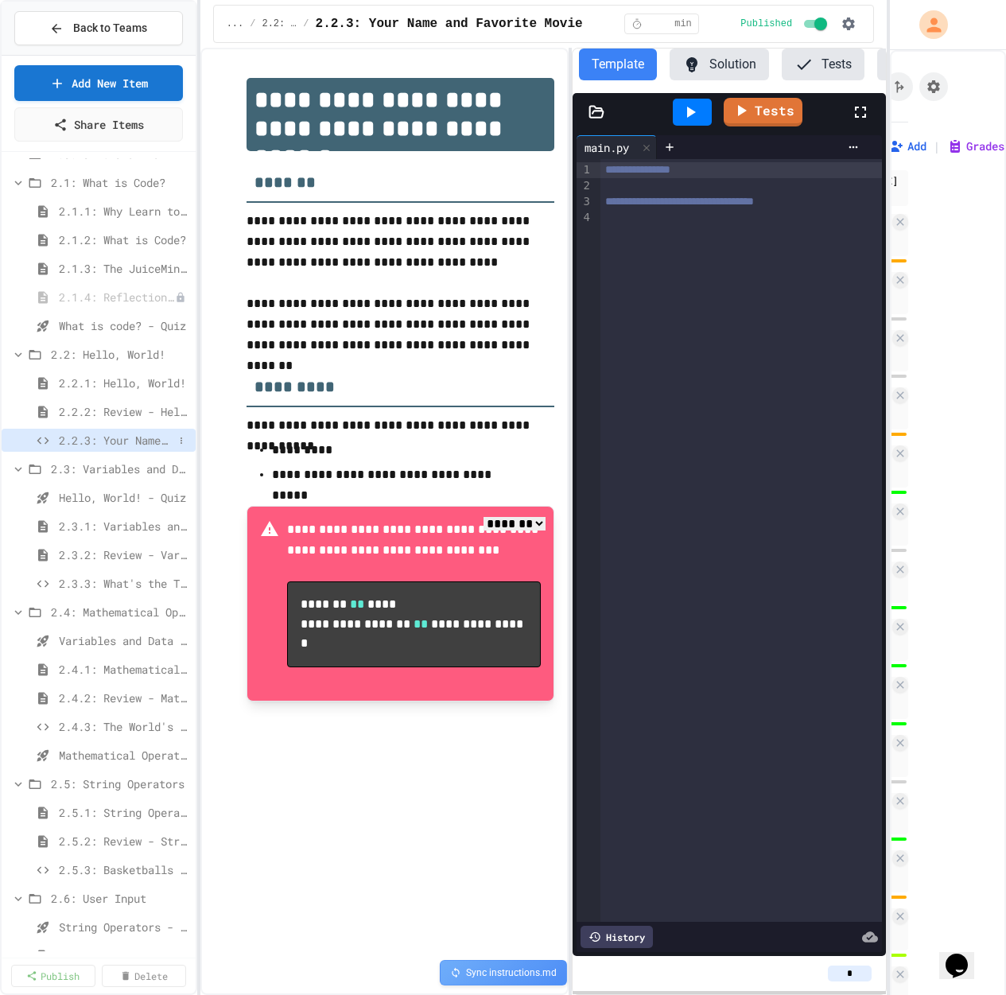
click at [118, 438] on span "2.2.3: Your Name and Favorite Movie" at bounding box center [116, 440] width 115 height 17
click at [127, 559] on span "2.3.2: Review - Variables and Data Types" at bounding box center [116, 554] width 115 height 17
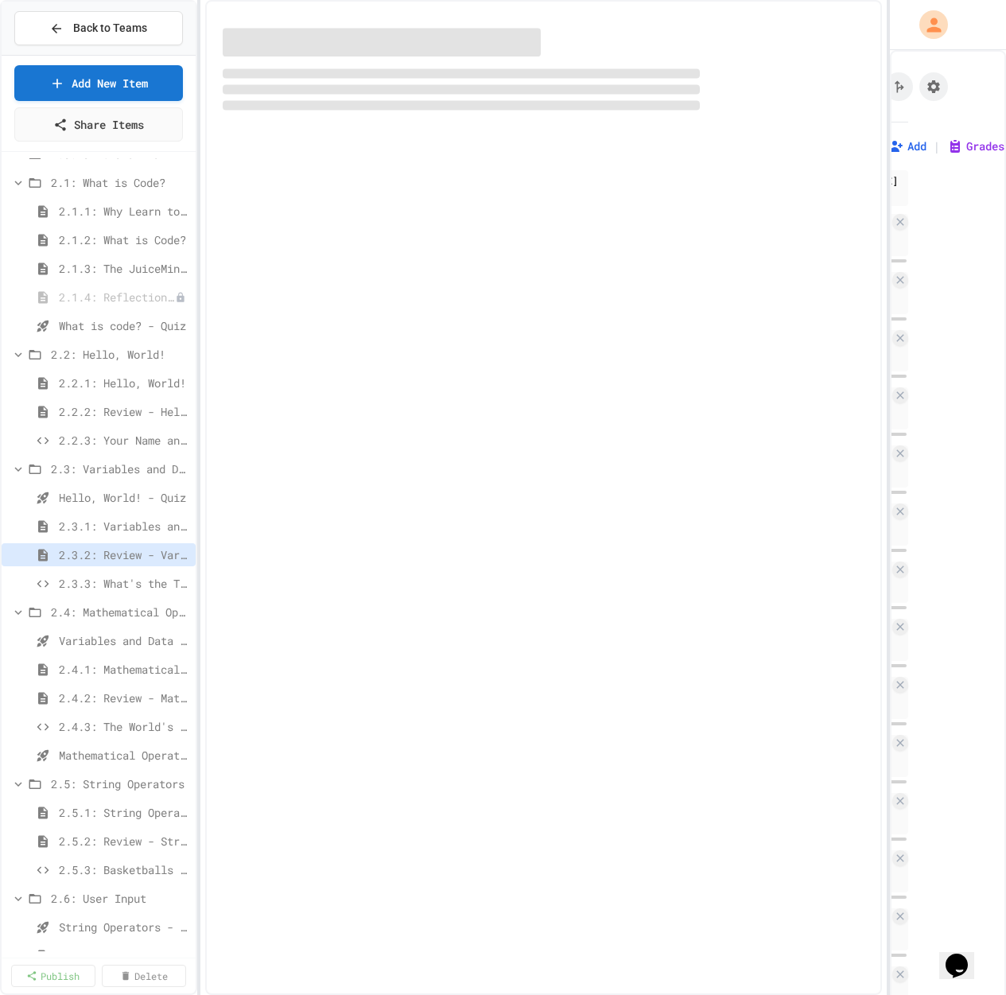
select select "***"
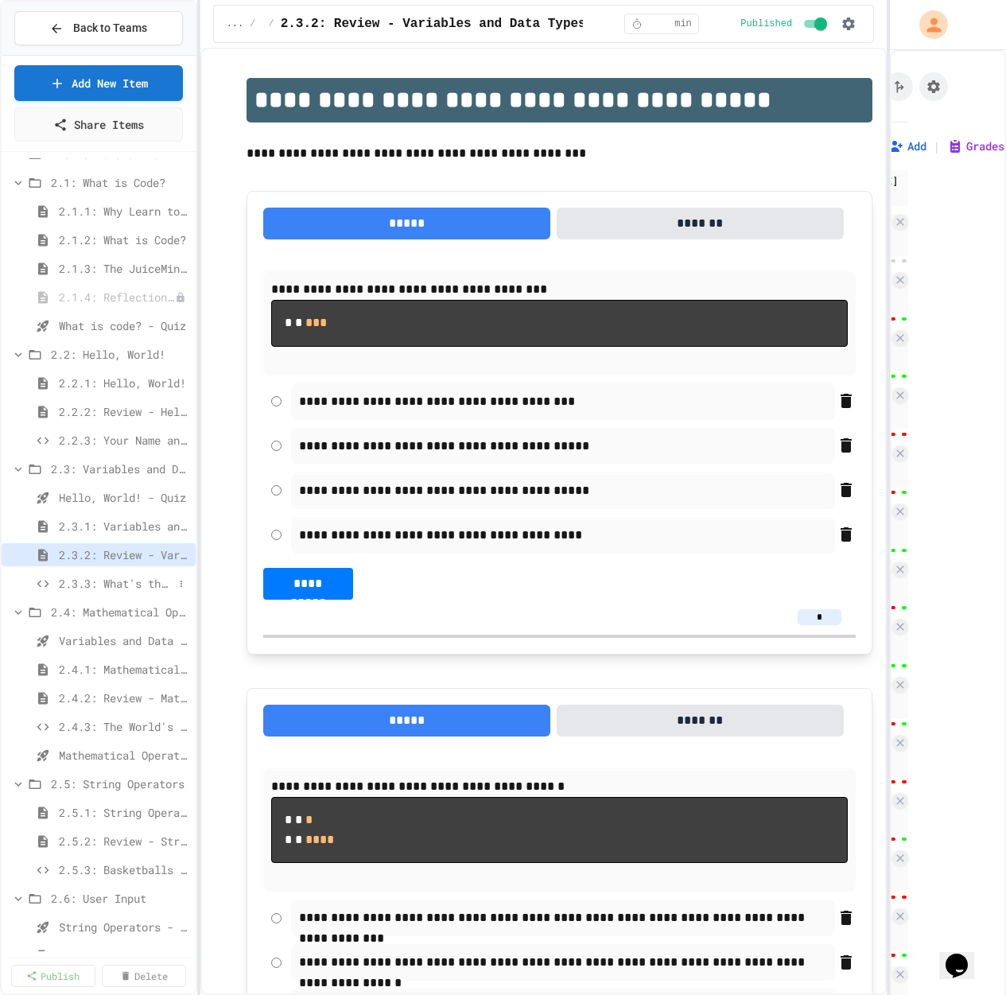
click at [125, 584] on span "2.3.3: What's the Type?" at bounding box center [116, 583] width 115 height 17
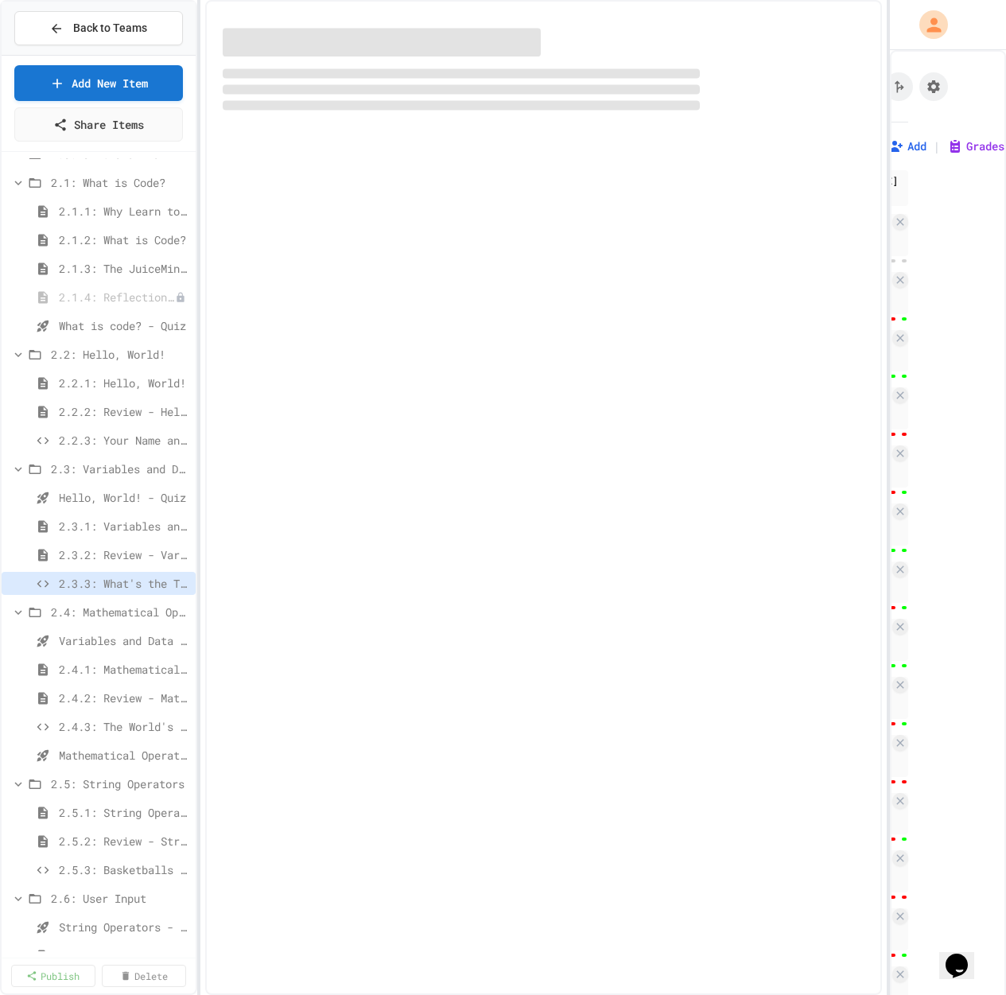
select select "*******"
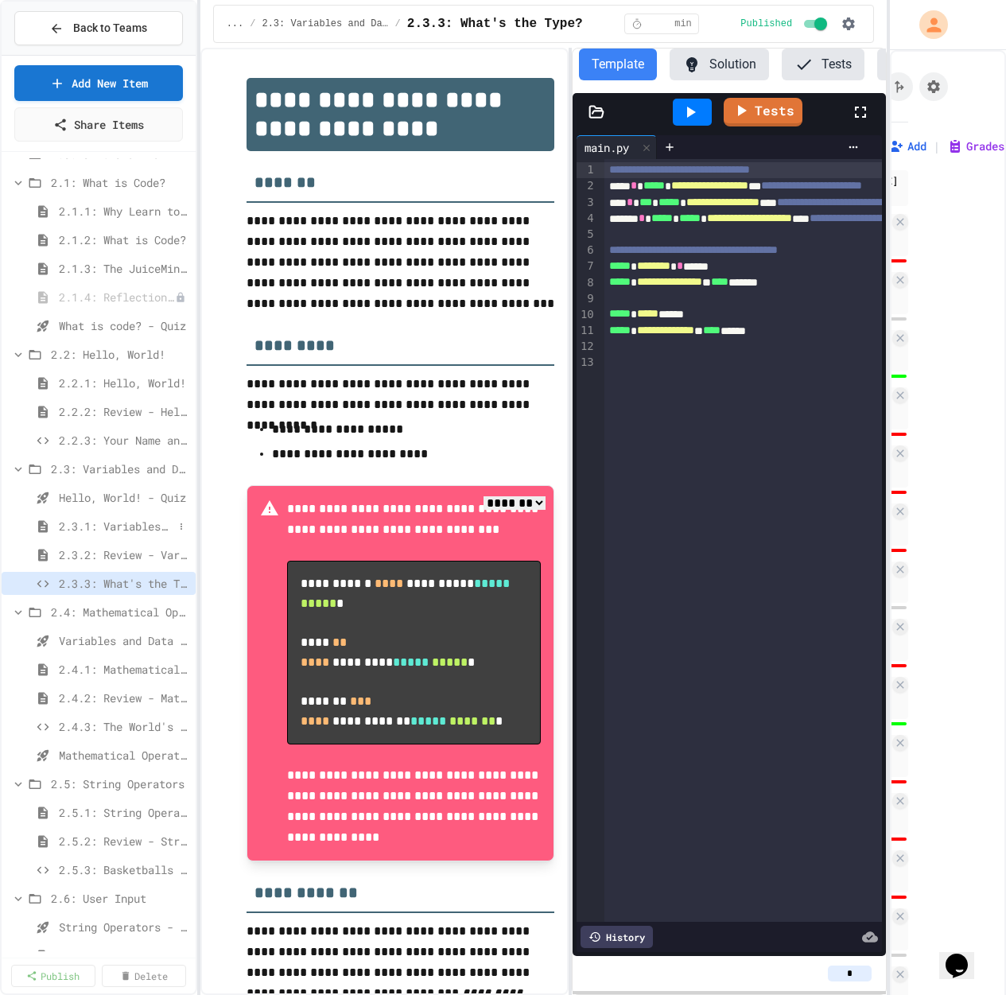
click at [127, 532] on span "2.3.1: Variables and Data Types" at bounding box center [116, 526] width 115 height 17
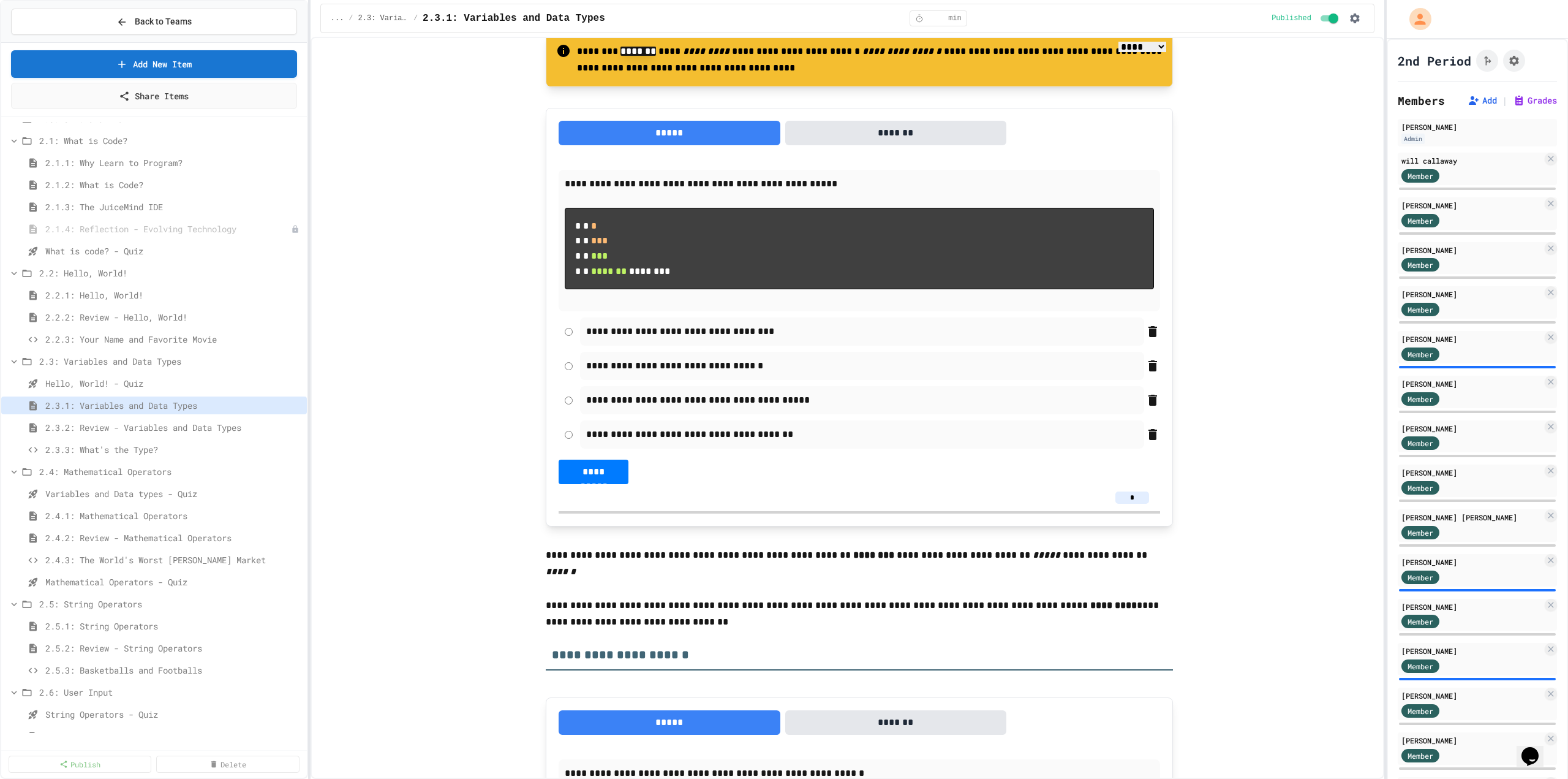
scroll to position [961, 0]
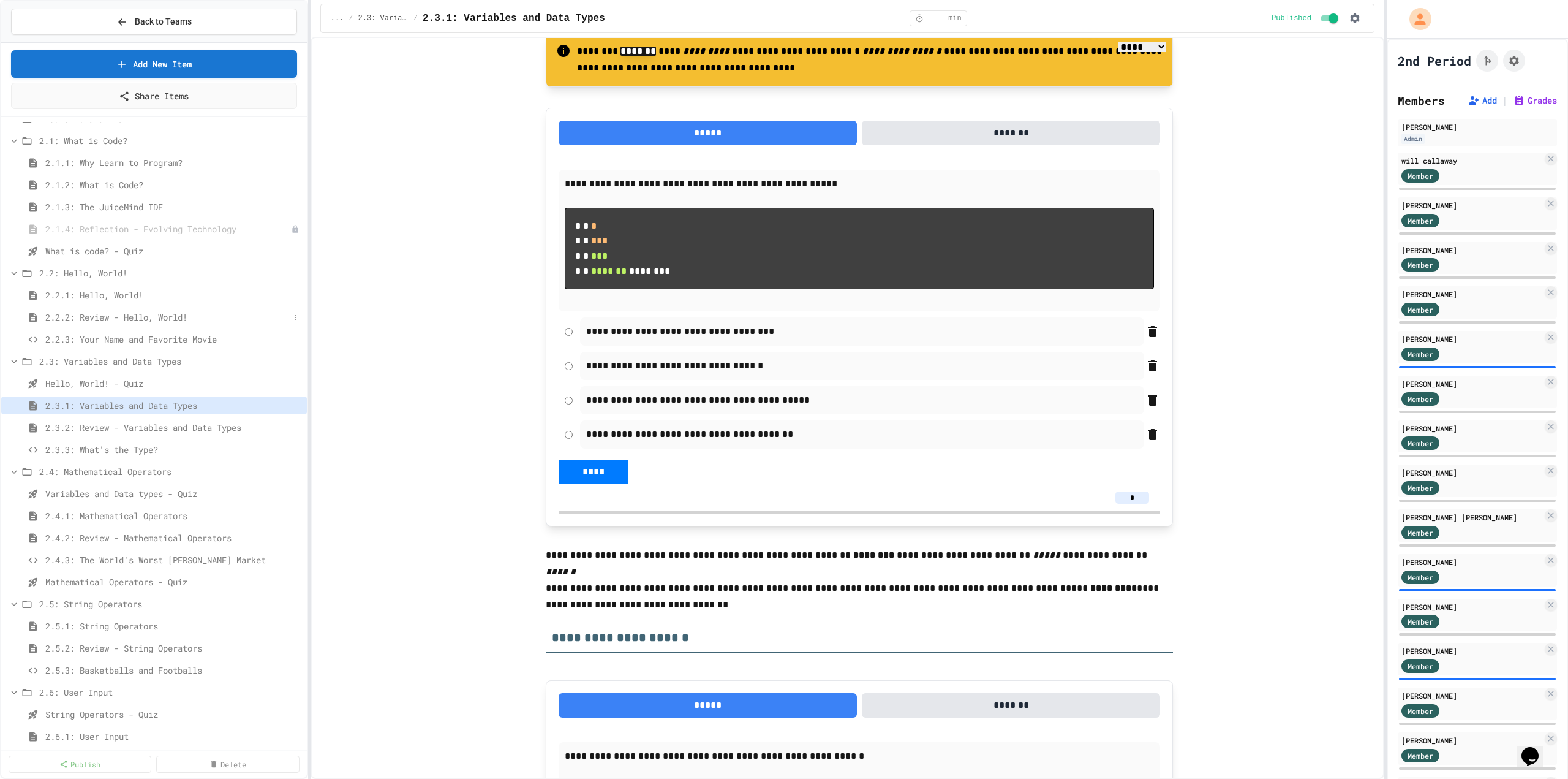
click at [98, 321] on span "2.2.2: Review - Hello, World!" at bounding box center [167, 317] width 244 height 13
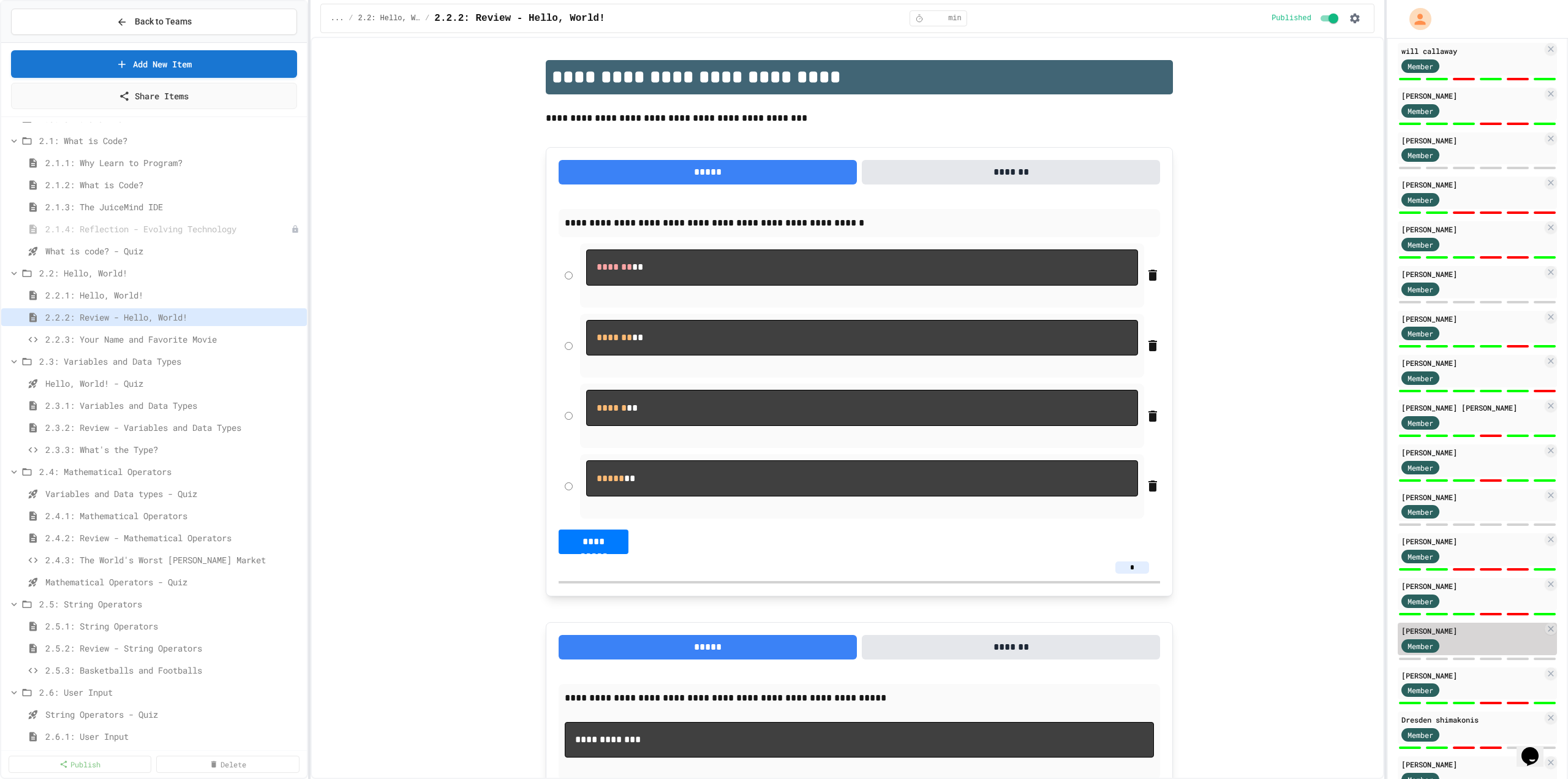
scroll to position [123, 0]
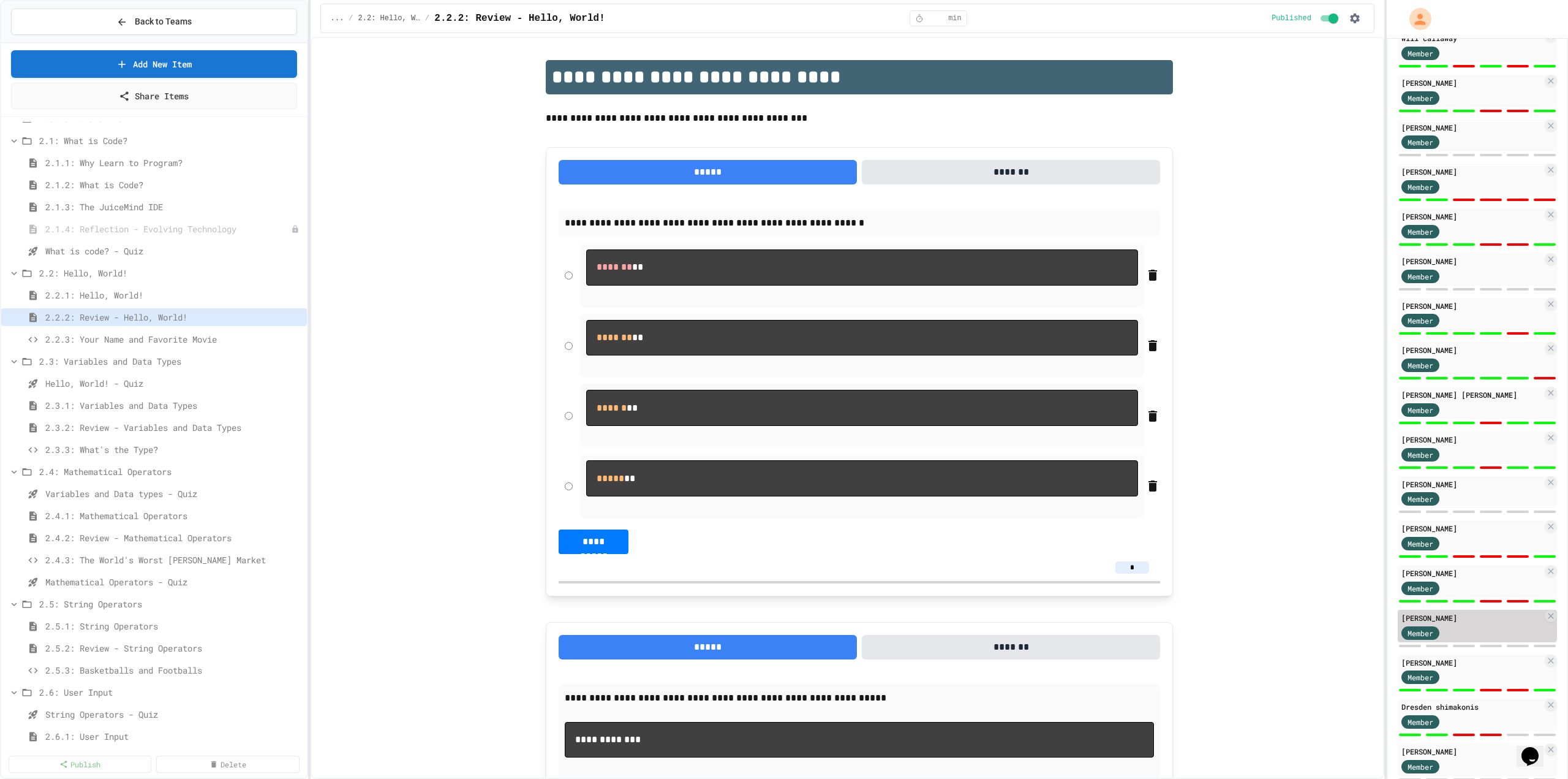
click at [785, 624] on div "Member" at bounding box center [1472, 632] width 141 height 15
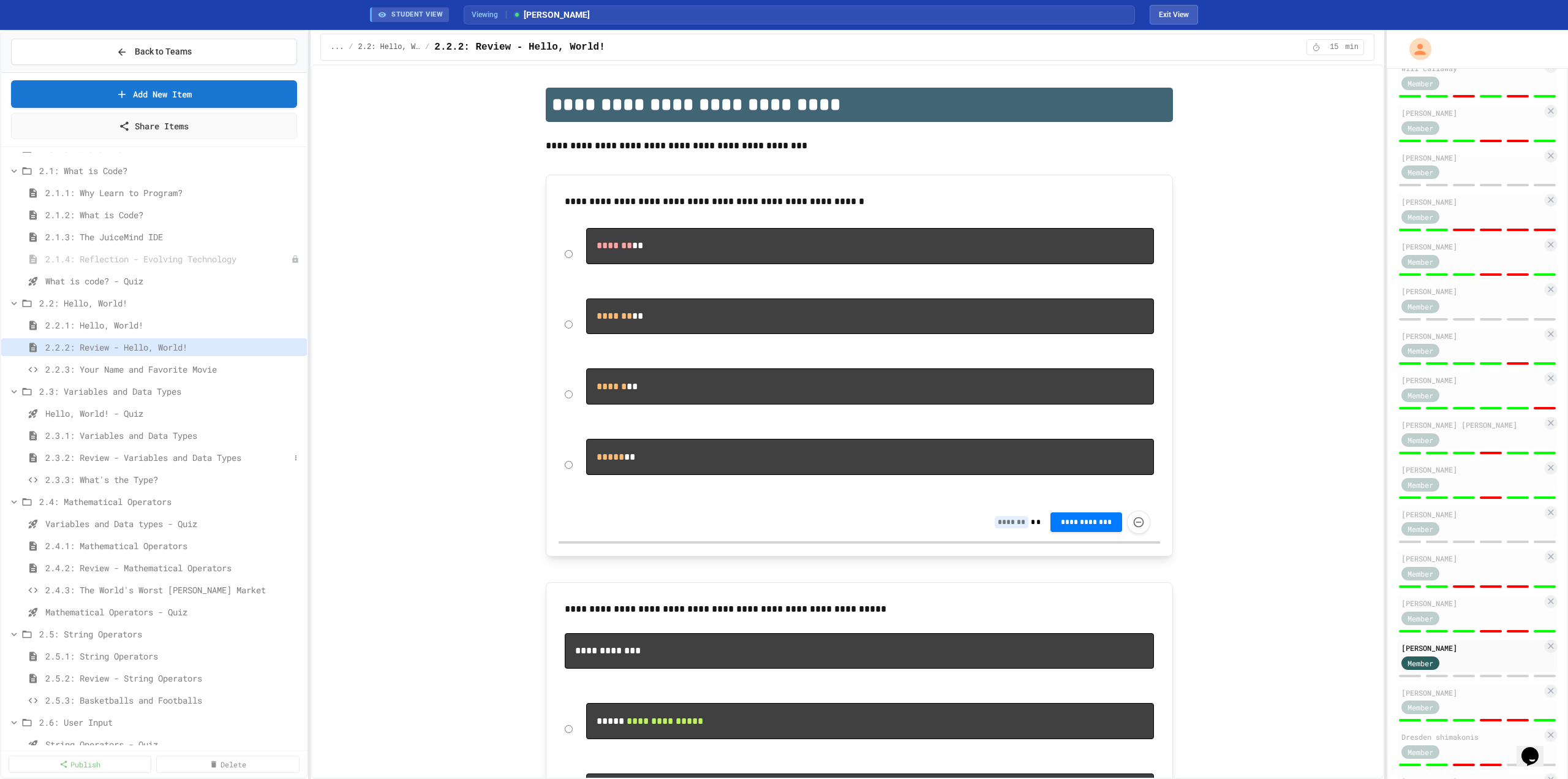
click at [163, 457] on span "2.3.2: Review - Variables and Data Types" at bounding box center [167, 457] width 244 height 13
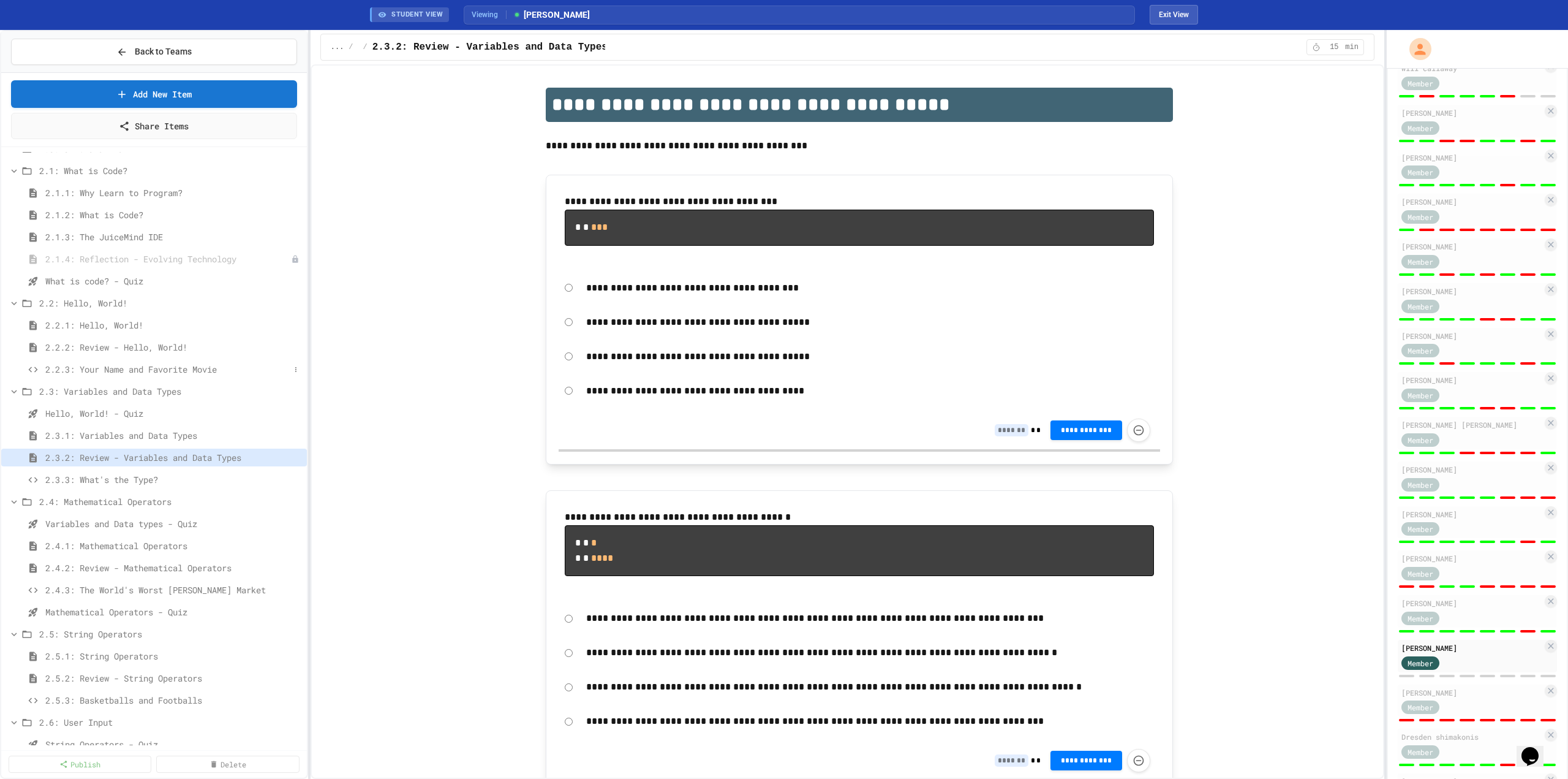
click at [98, 366] on span "2.2.3: Your Name and Favorite Movie" at bounding box center [167, 369] width 244 height 13
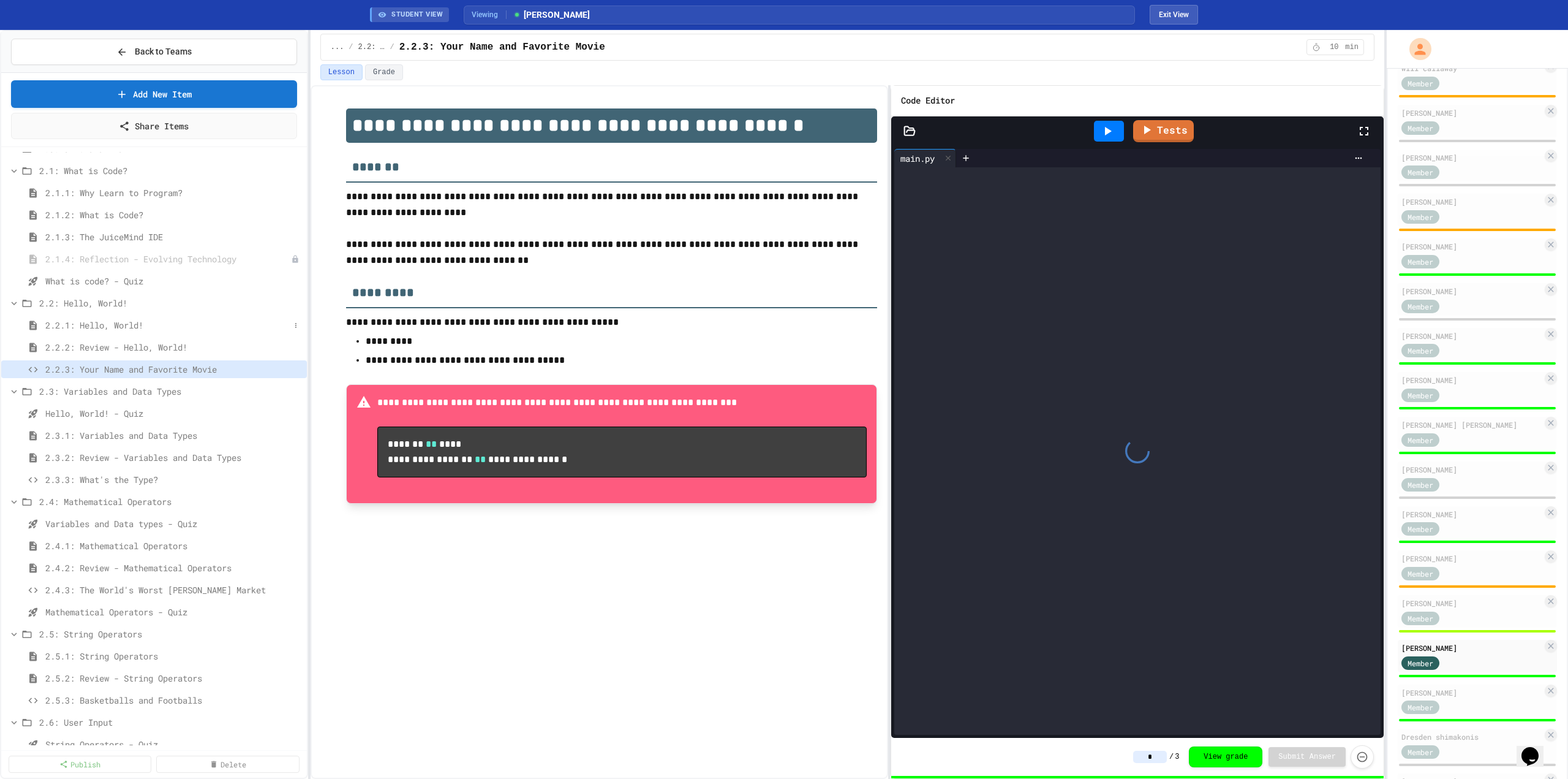
click at [99, 327] on span "2.2.1: Hello, World!" at bounding box center [167, 325] width 244 height 13
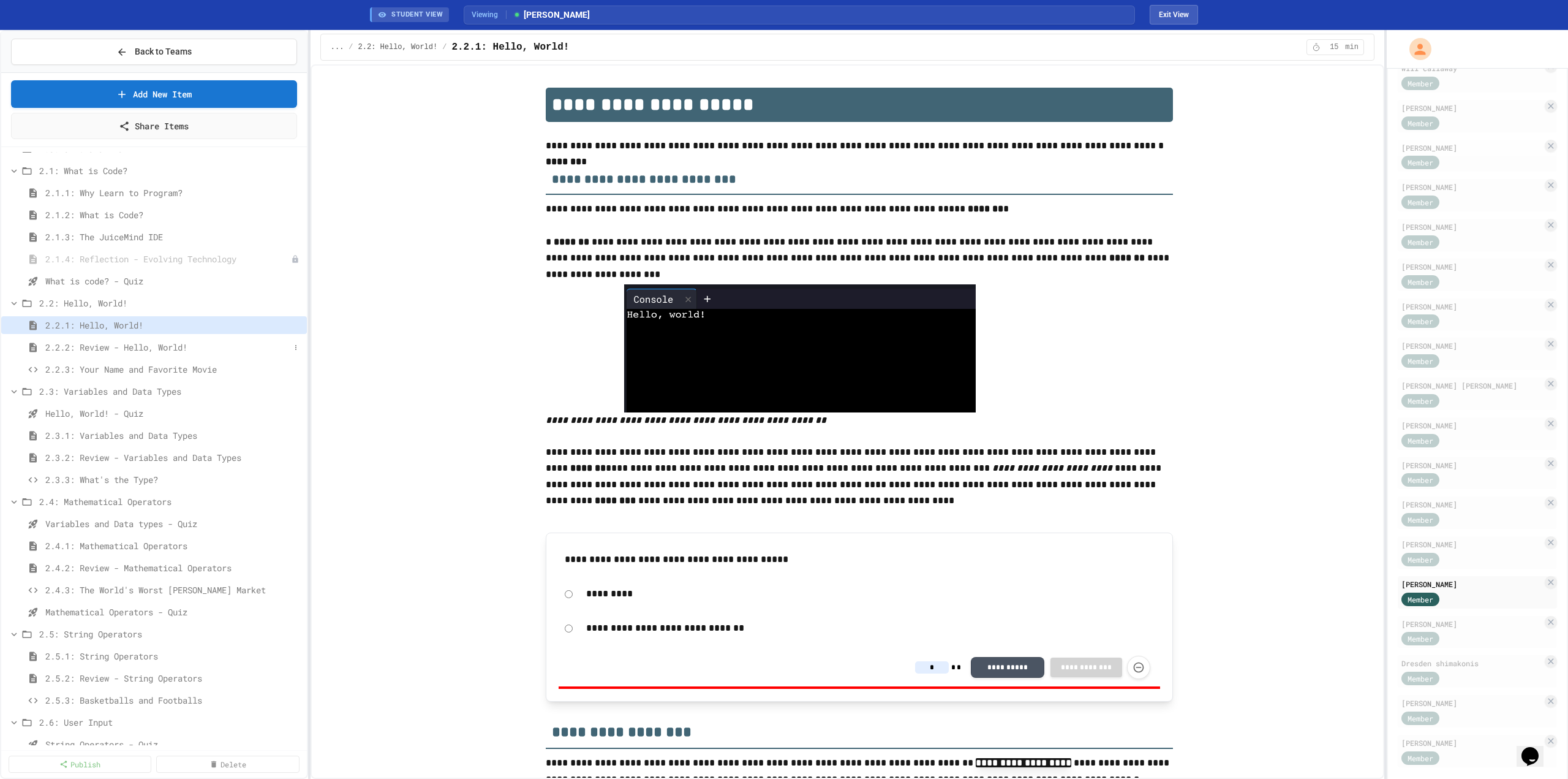
click at [132, 339] on div "2.2.2: Review - Hello, World!" at bounding box center [154, 347] width 306 height 18
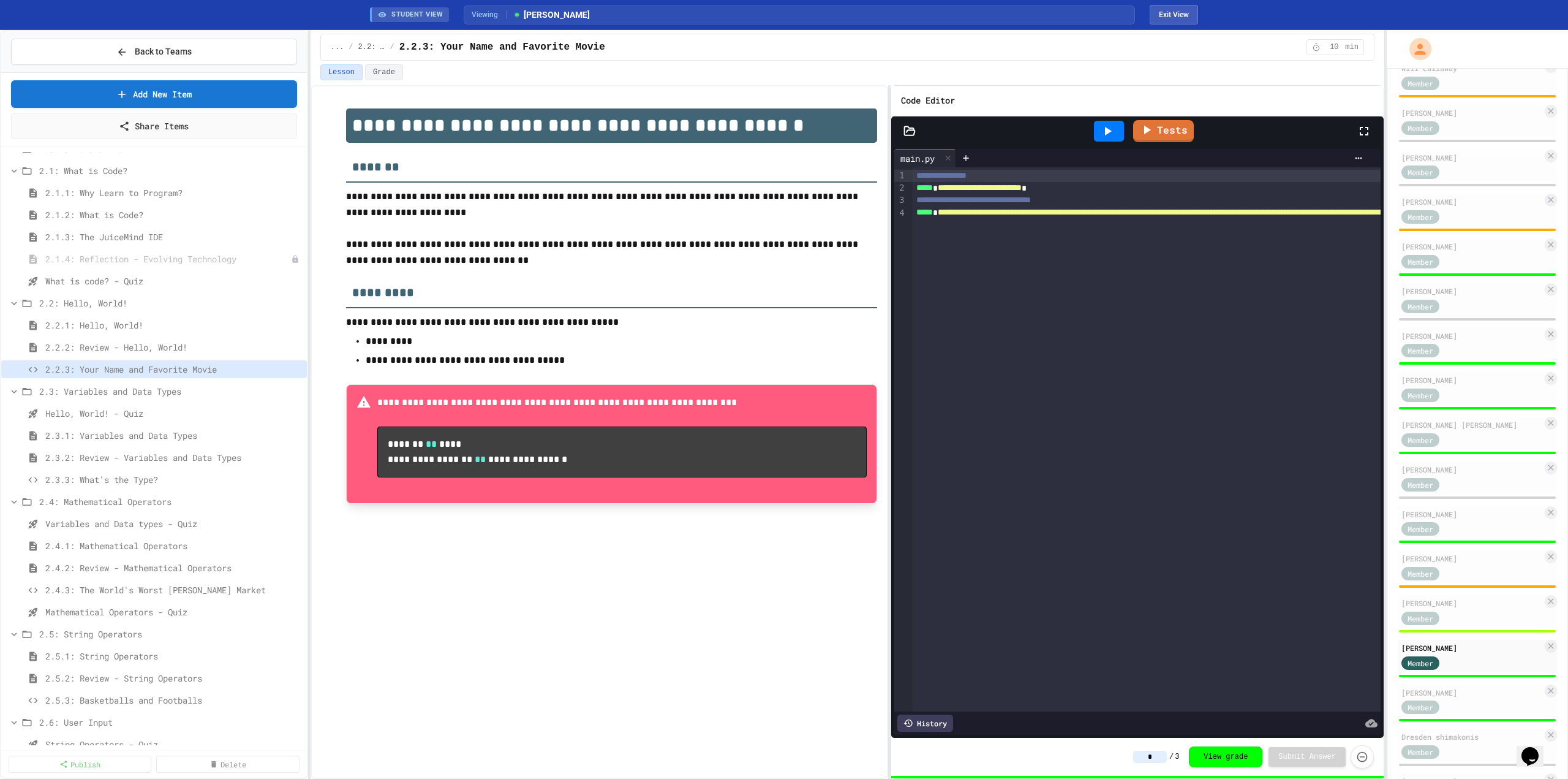
click at [113, 330] on span "2.2.1: Hello, World!" at bounding box center [173, 325] width 256 height 13
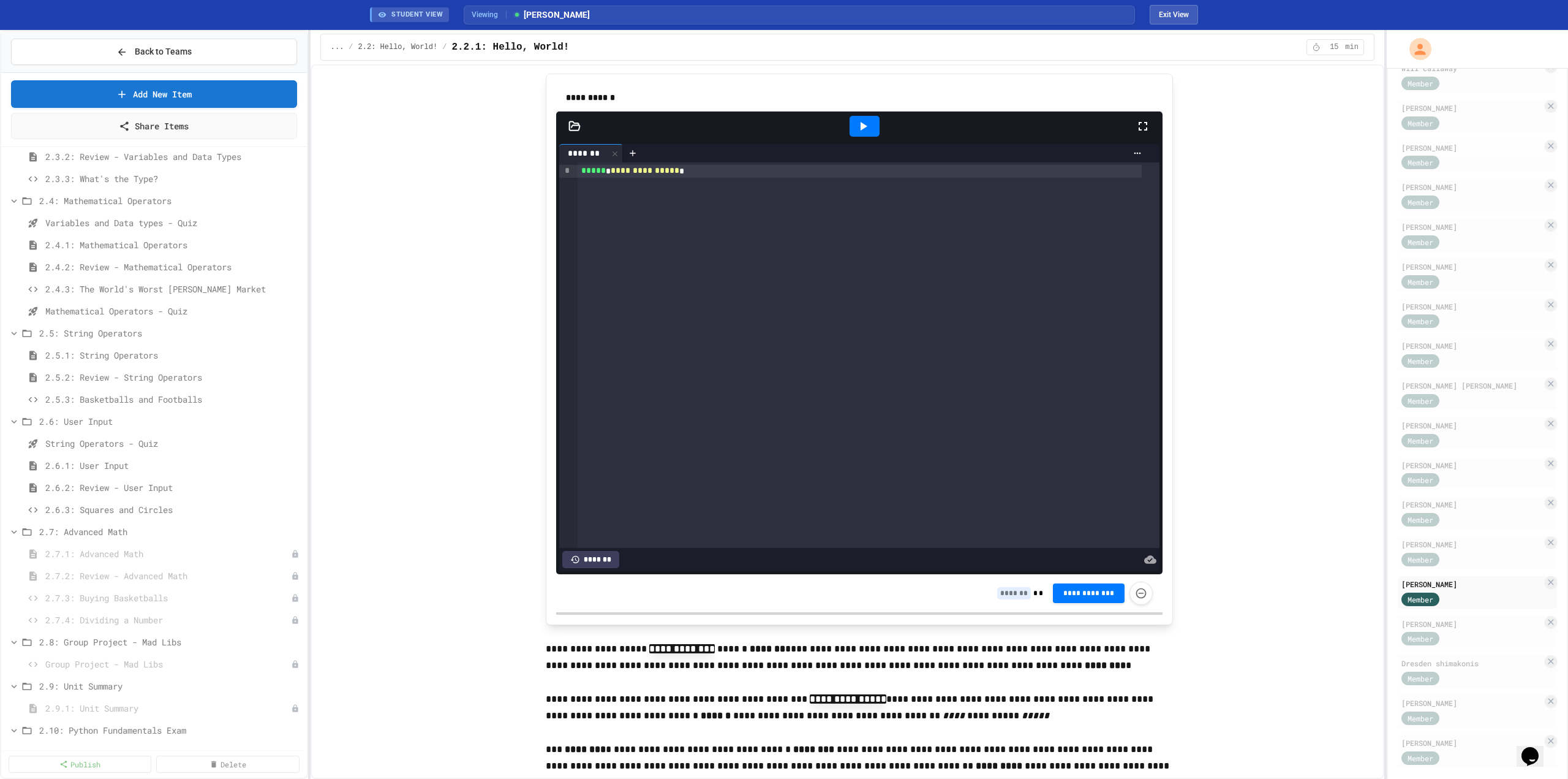
scroll to position [368, 0]
click at [156, 499] on span "2.6.3: Squares and Circles" at bounding box center [167, 504] width 244 height 13
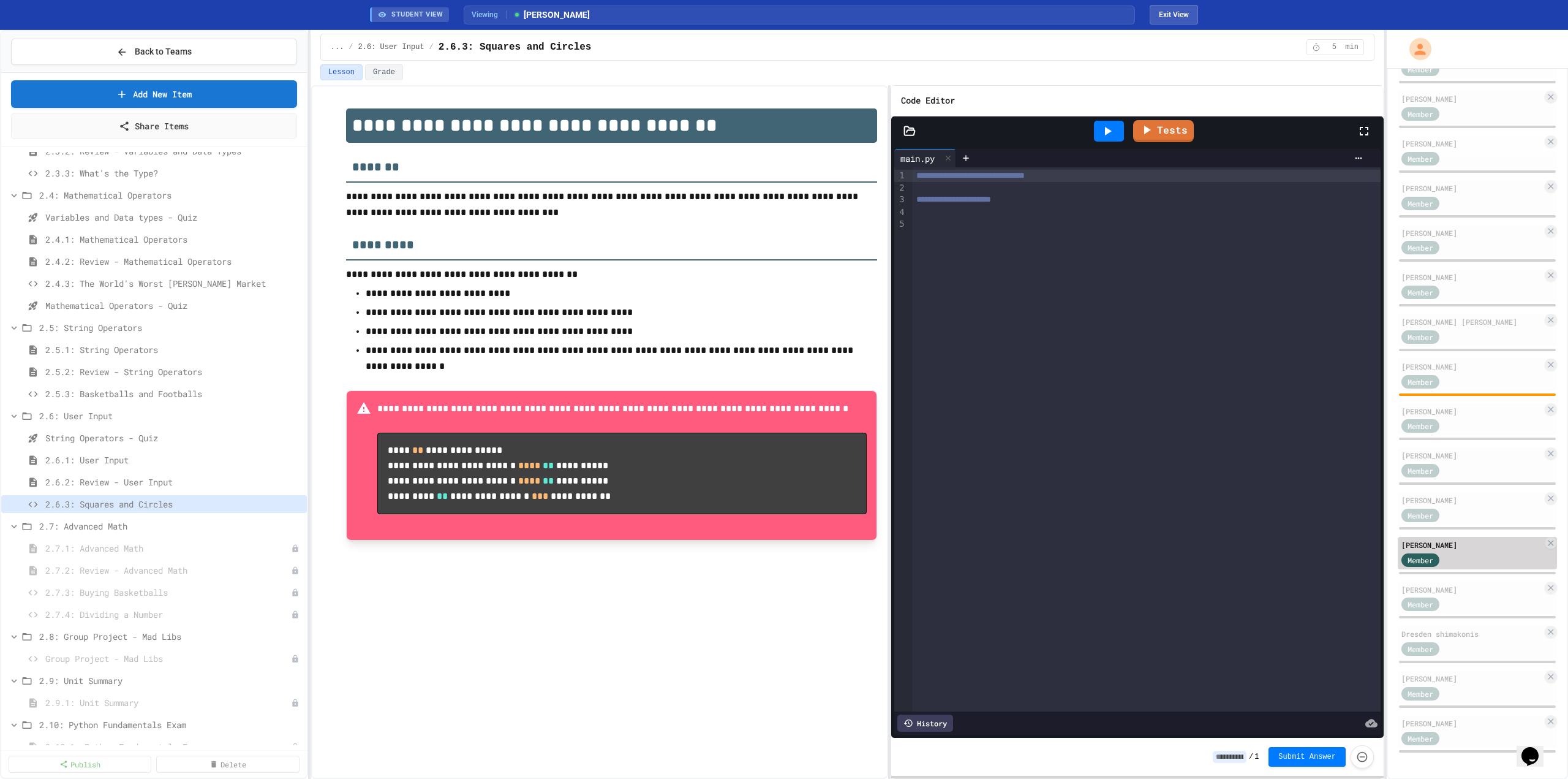
scroll to position [226, 0]
click at [785, 729] on div "Member" at bounding box center [1472, 737] width 141 height 15
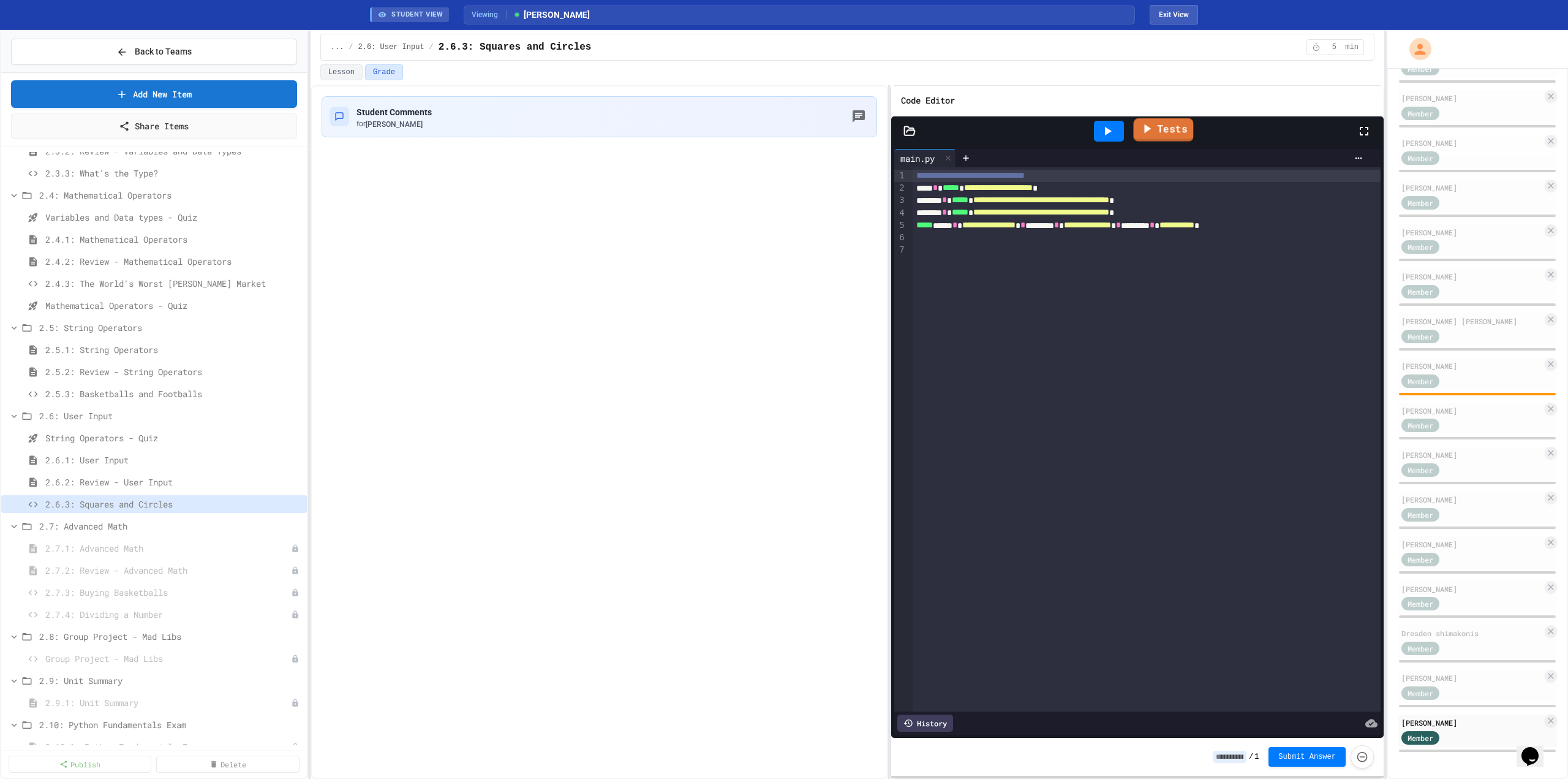
click at [785, 135] on icon at bounding box center [1146, 129] width 15 height 15
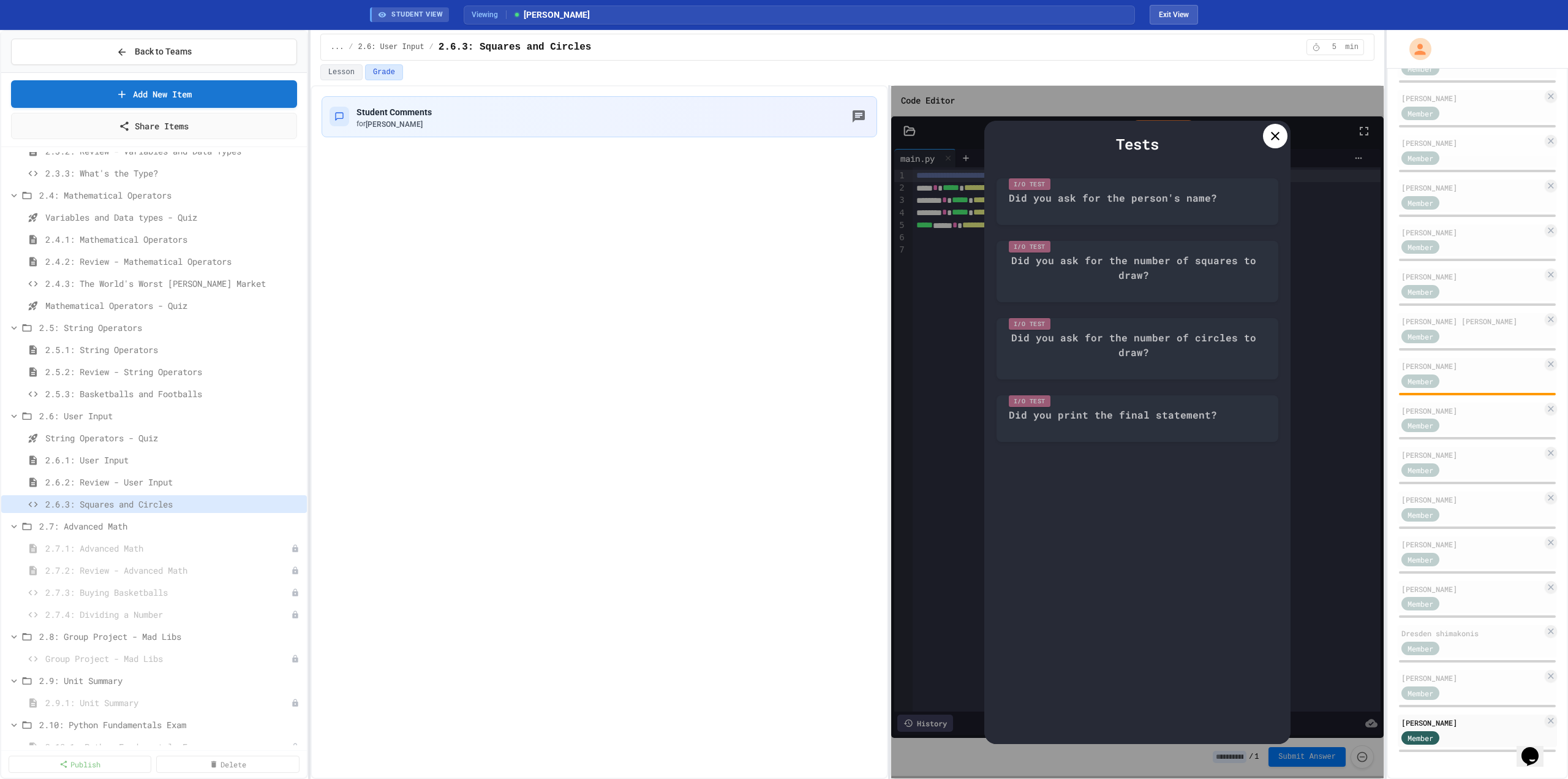
click at [785, 129] on icon at bounding box center [1275, 136] width 15 height 15
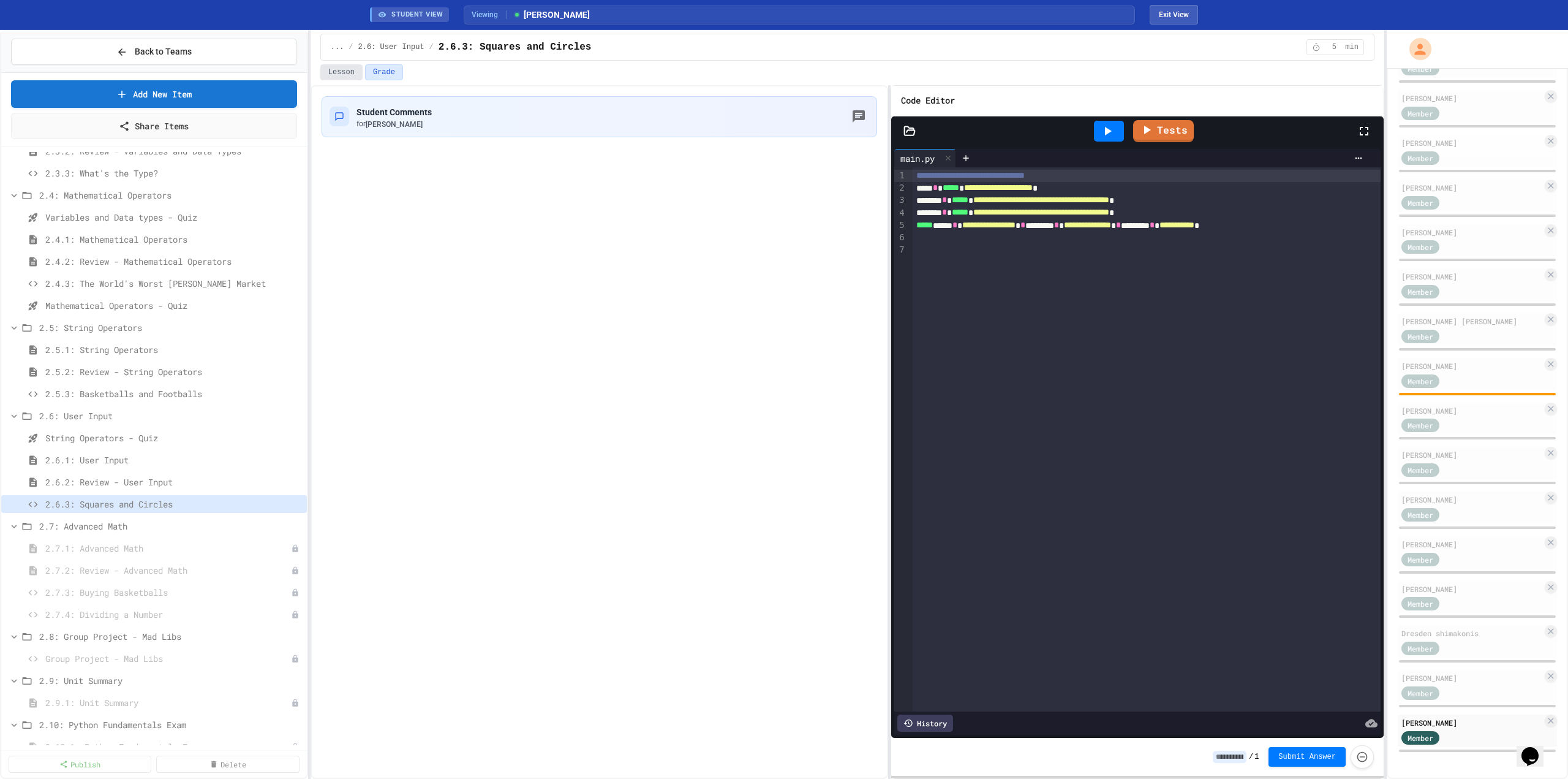
click at [354, 70] on button "Lesson" at bounding box center [341, 72] width 42 height 16
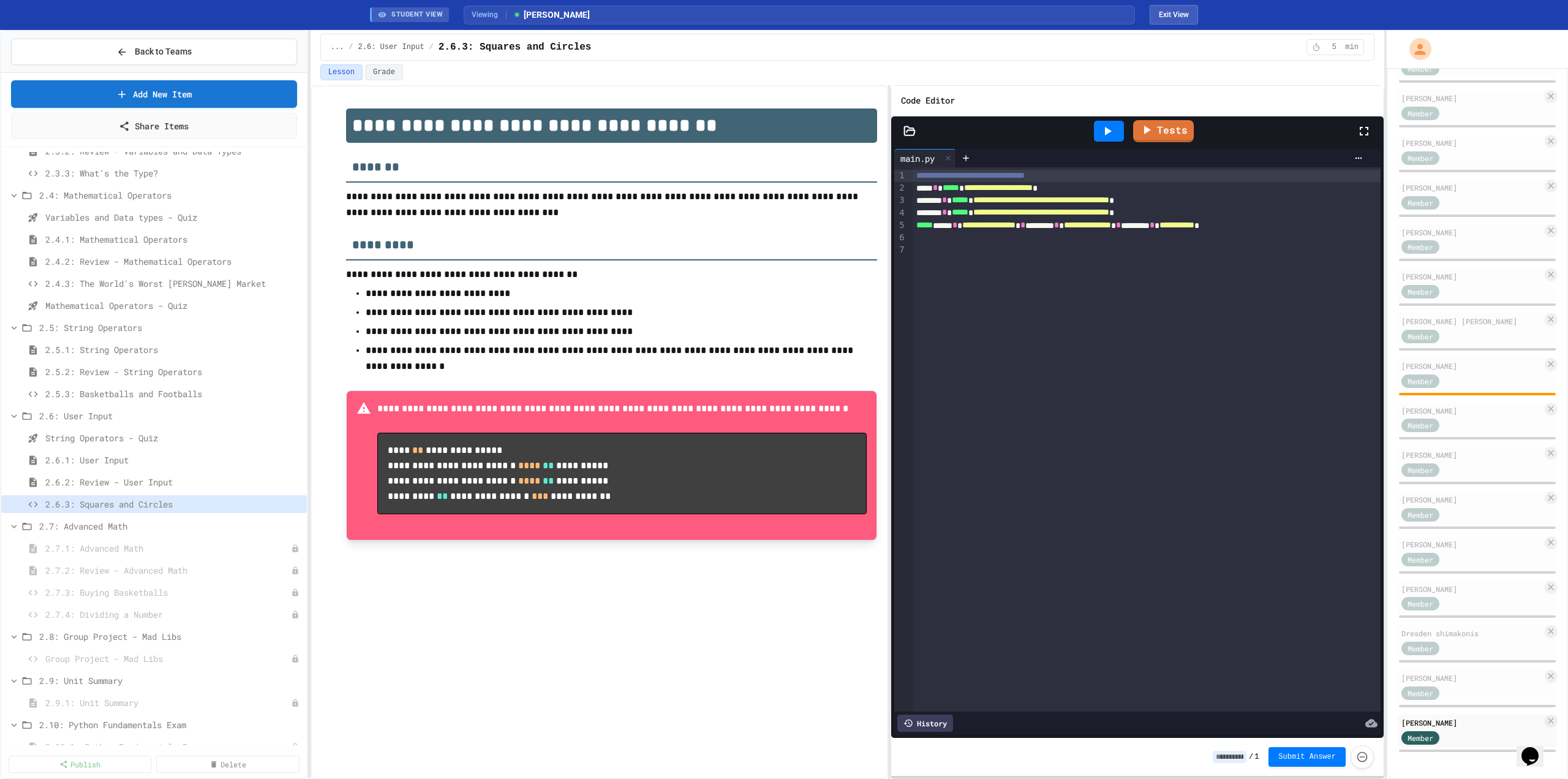
click at [785, 136] on div at bounding box center [1108, 131] width 30 height 21
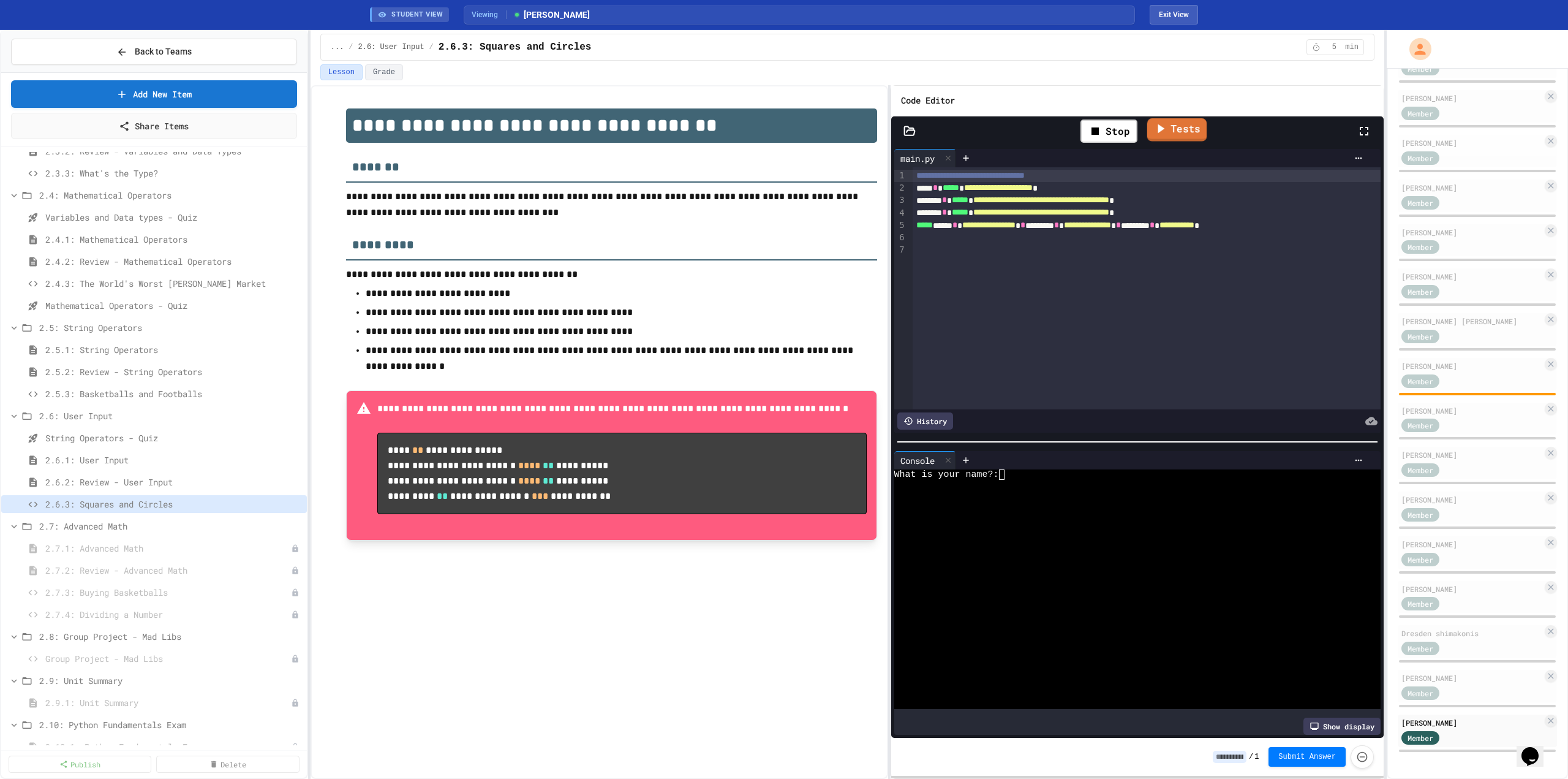
click at [785, 124] on icon at bounding box center [1160, 129] width 15 height 15
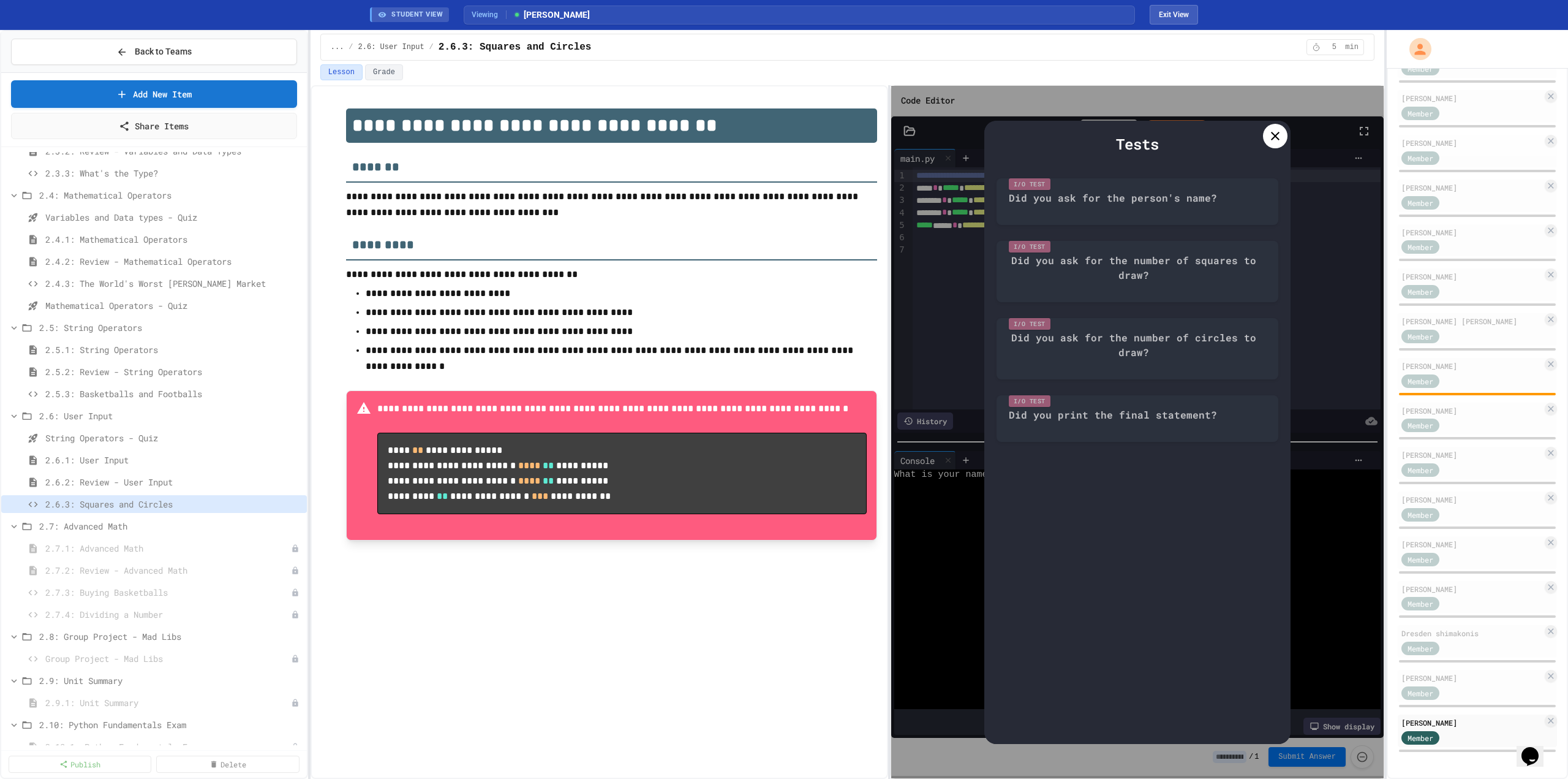
click at [785, 403] on div "I/O Test Did you print the final statement?" at bounding box center [1137, 415] width 282 height 52
click at [785, 334] on div "I/O Test Did you ask for the number of circles to draw?" at bounding box center [1137, 345] width 282 height 67
click at [785, 265] on div "I/O Test Did you ask for the number of squares to draw?" at bounding box center [1137, 268] width 282 height 67
click at [785, 133] on div at bounding box center [1275, 136] width 25 height 25
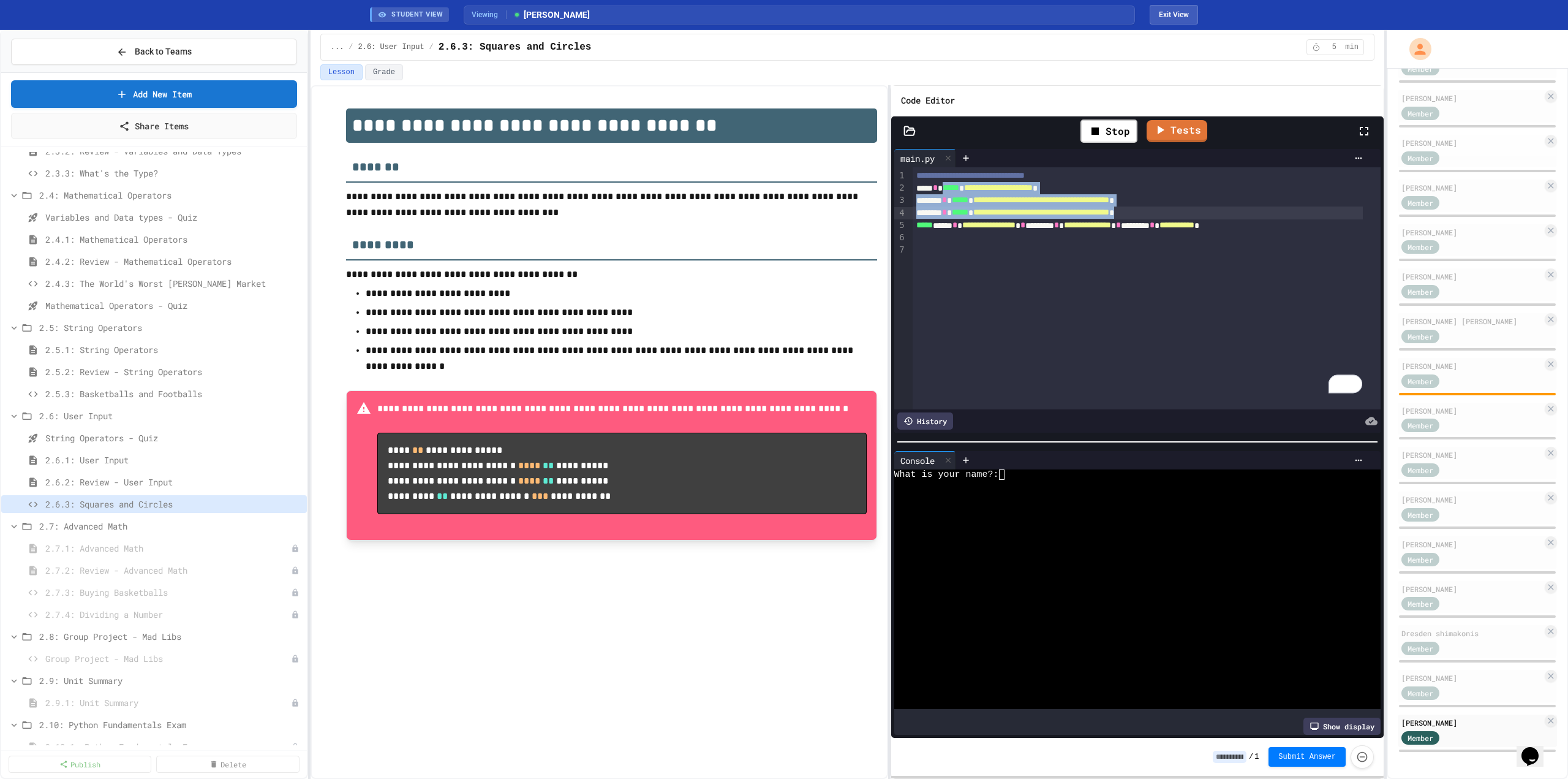
drag, startPoint x: 949, startPoint y: 193, endPoint x: 1296, endPoint y: 218, distance: 347.9
click at [785, 218] on div "**********" at bounding box center [1147, 288] width 468 height 242
click at [785, 274] on div "**********" at bounding box center [1147, 288] width 468 height 242
click at [785, 12] on button "Exit View" at bounding box center [1174, 14] width 49 height 19
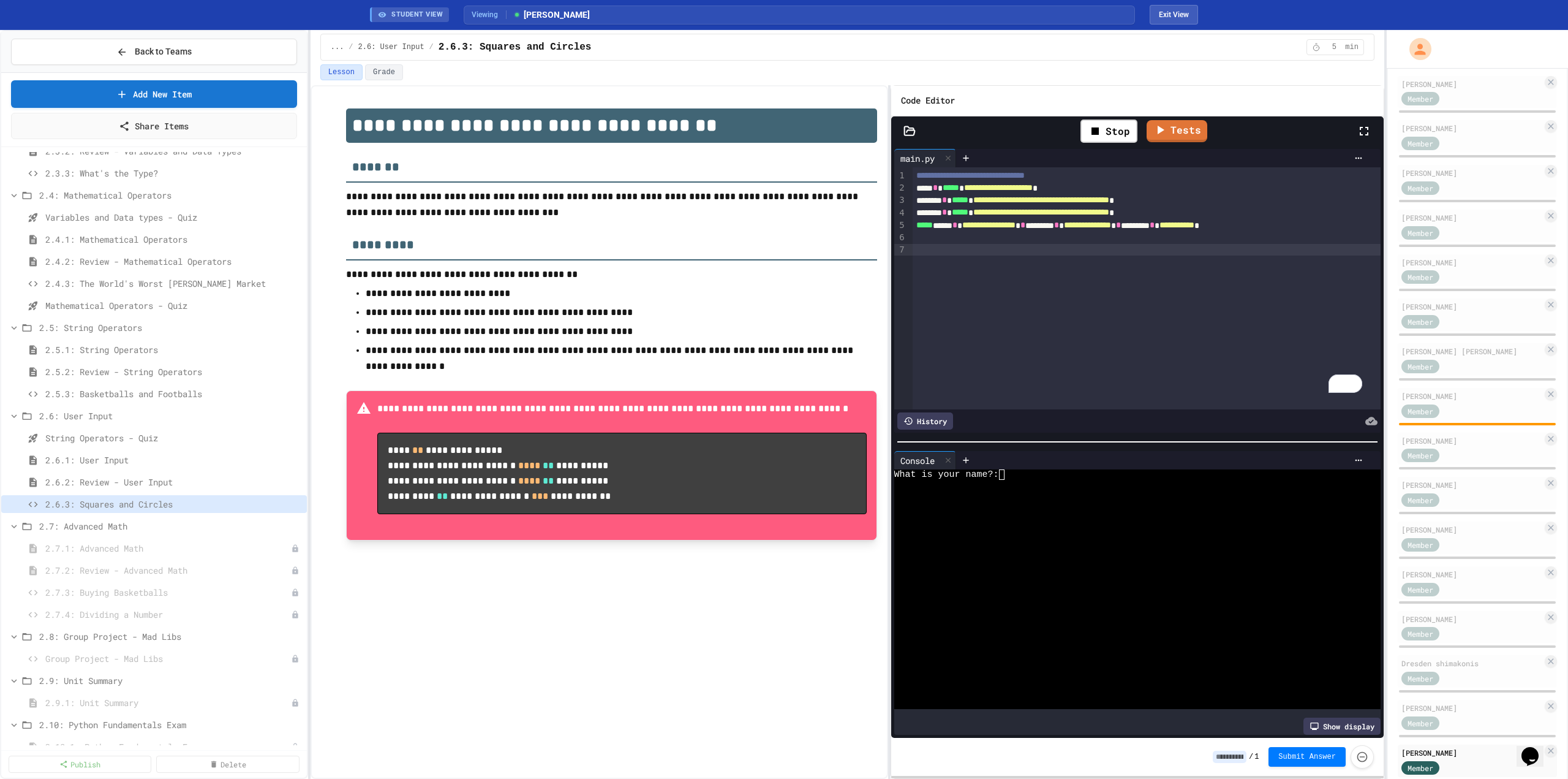
select select "*******"
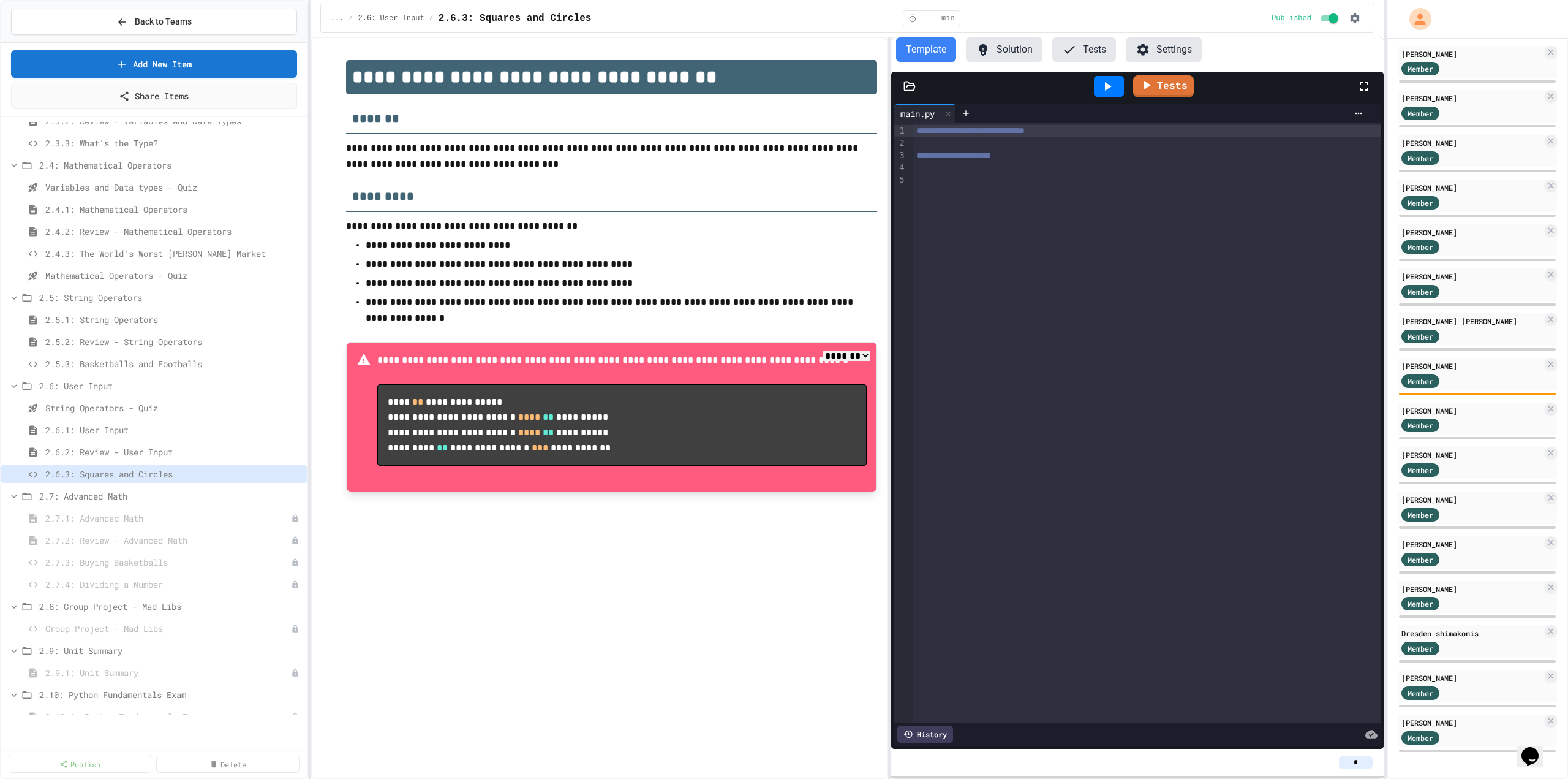
click at [785, 48] on button "Solution" at bounding box center [1003, 50] width 76 height 25
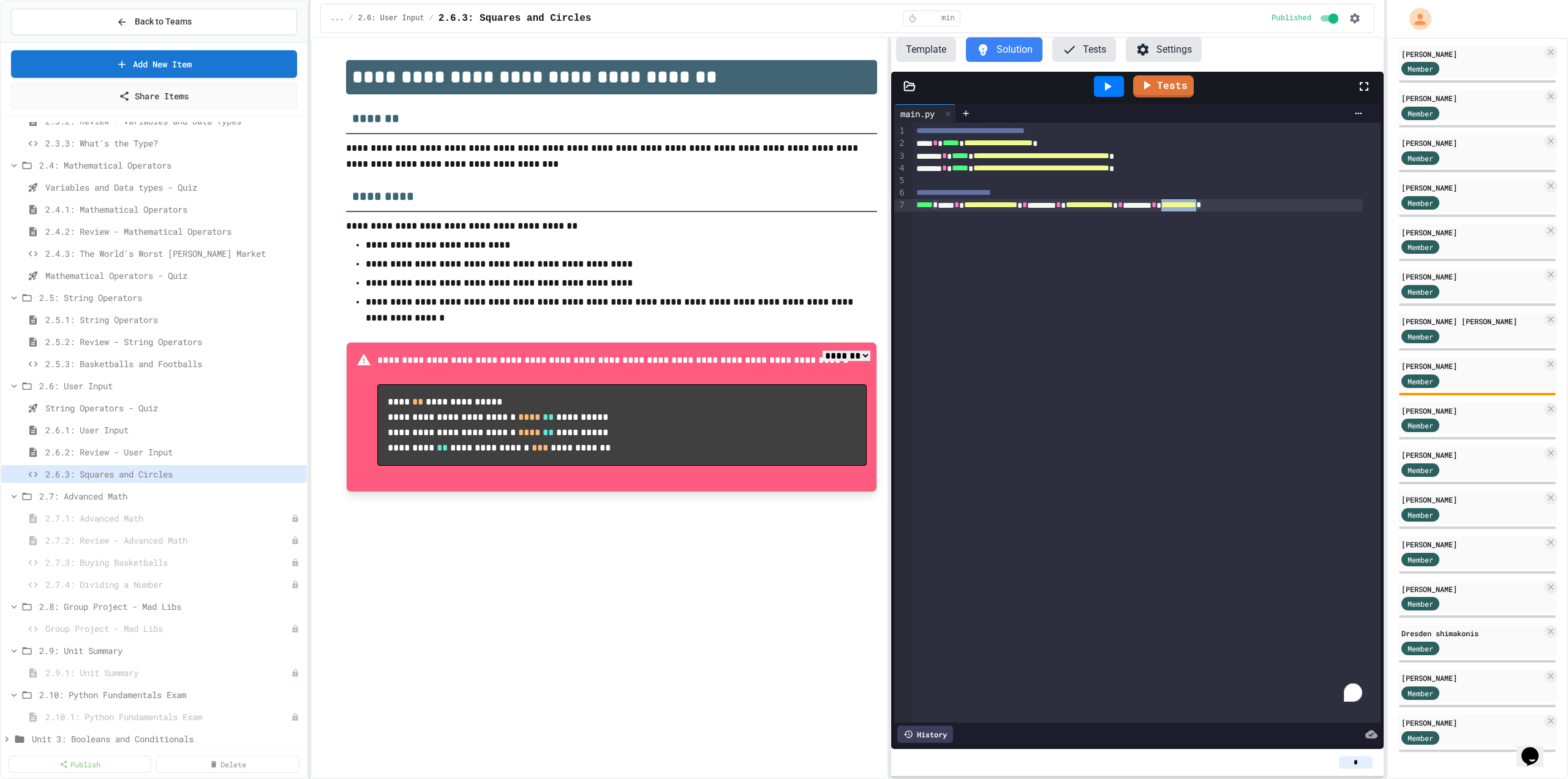
drag, startPoint x: 1321, startPoint y: 210, endPoint x: 1305, endPoint y: 207, distance: 16.3
click at [785, 207] on div "**********" at bounding box center [1137, 205] width 451 height 12
click at [785, 82] on link "Tests" at bounding box center [1163, 85] width 59 height 23
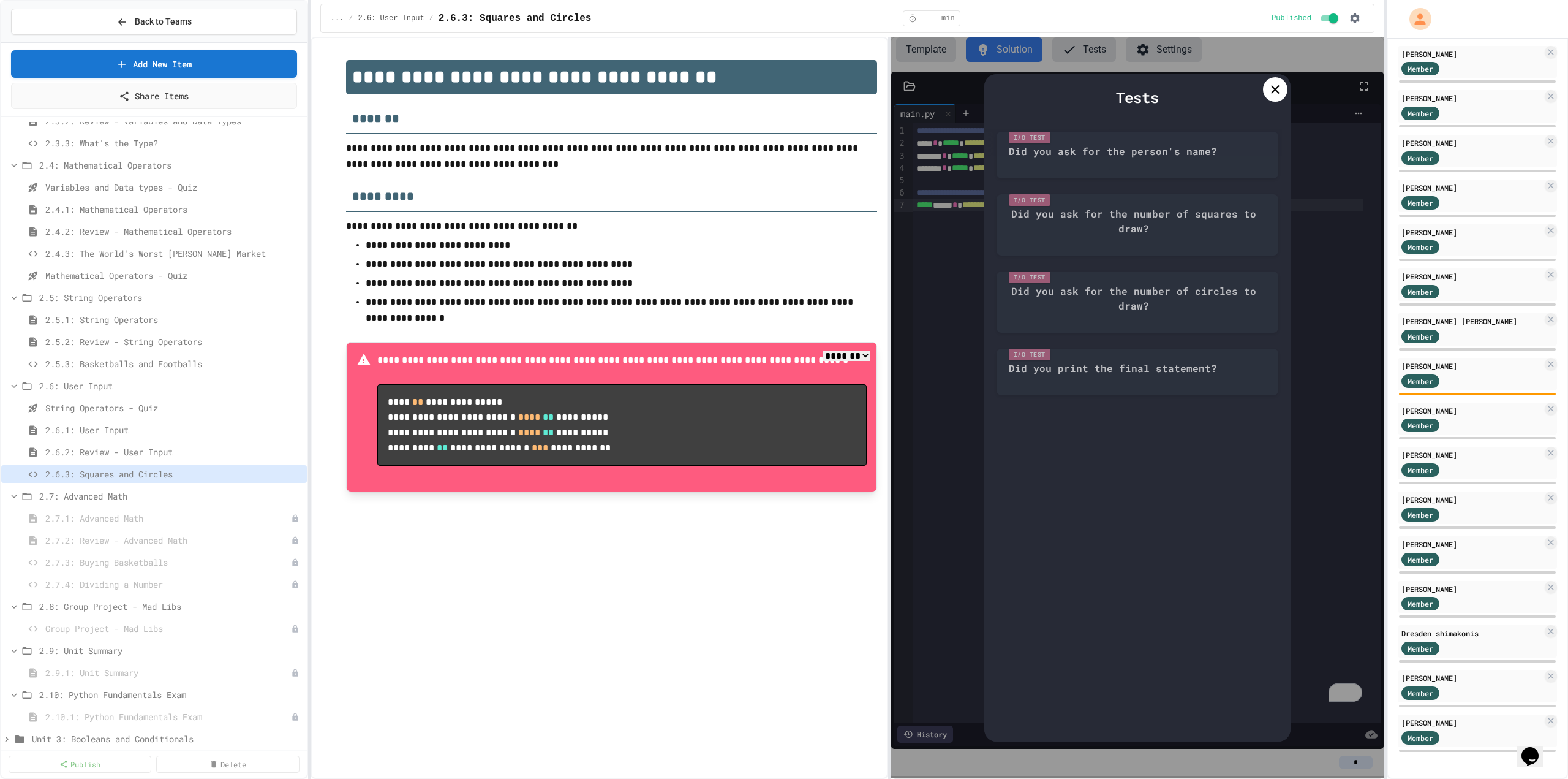
click at [785, 89] on icon at bounding box center [1275, 89] width 15 height 15
